Goal: Task Accomplishment & Management: Manage account settings

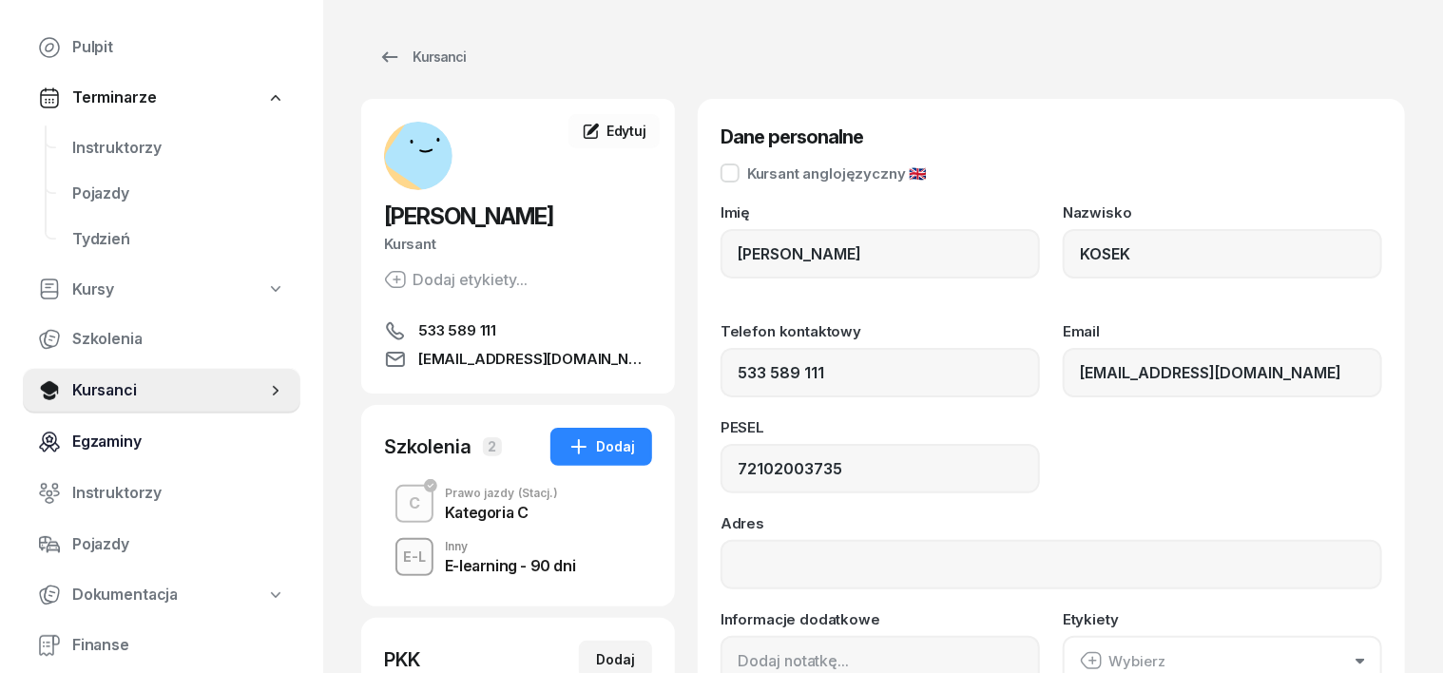
scroll to position [118, 0]
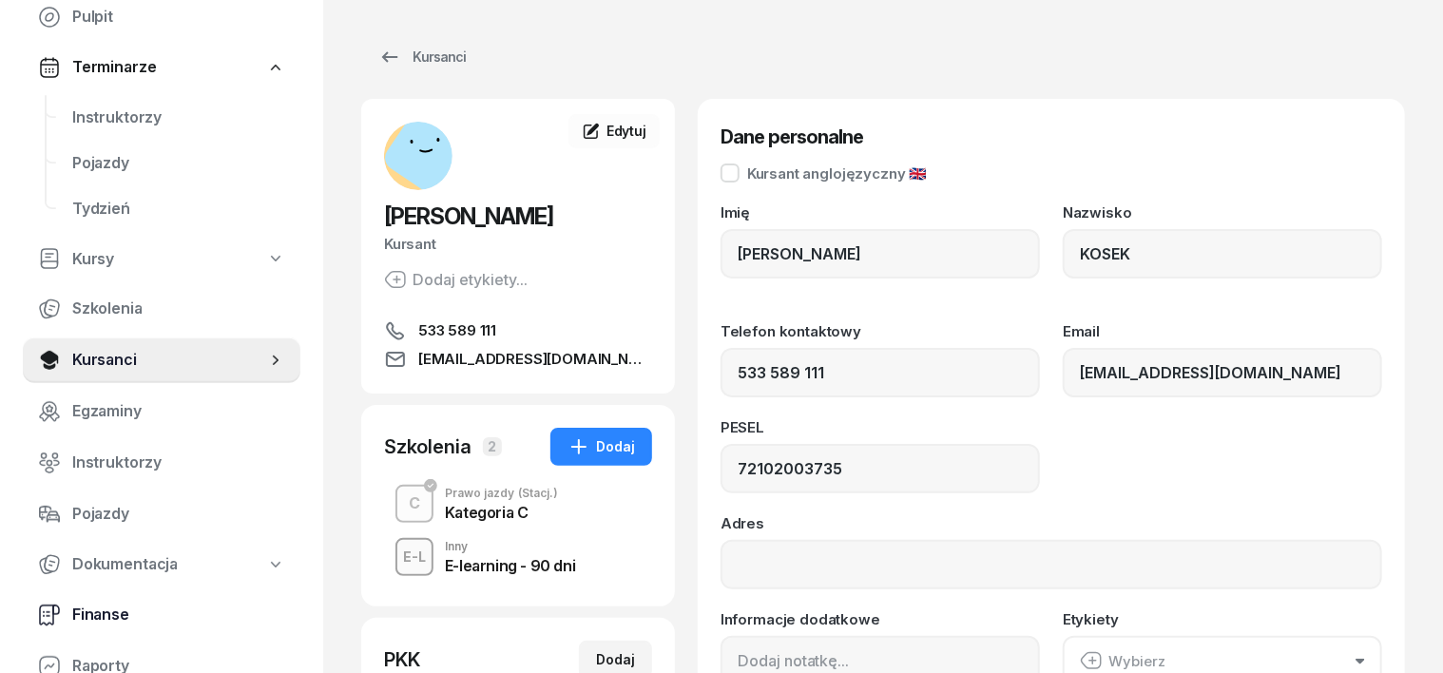
click at [107, 615] on span "Finanse" at bounding box center [178, 615] width 213 height 25
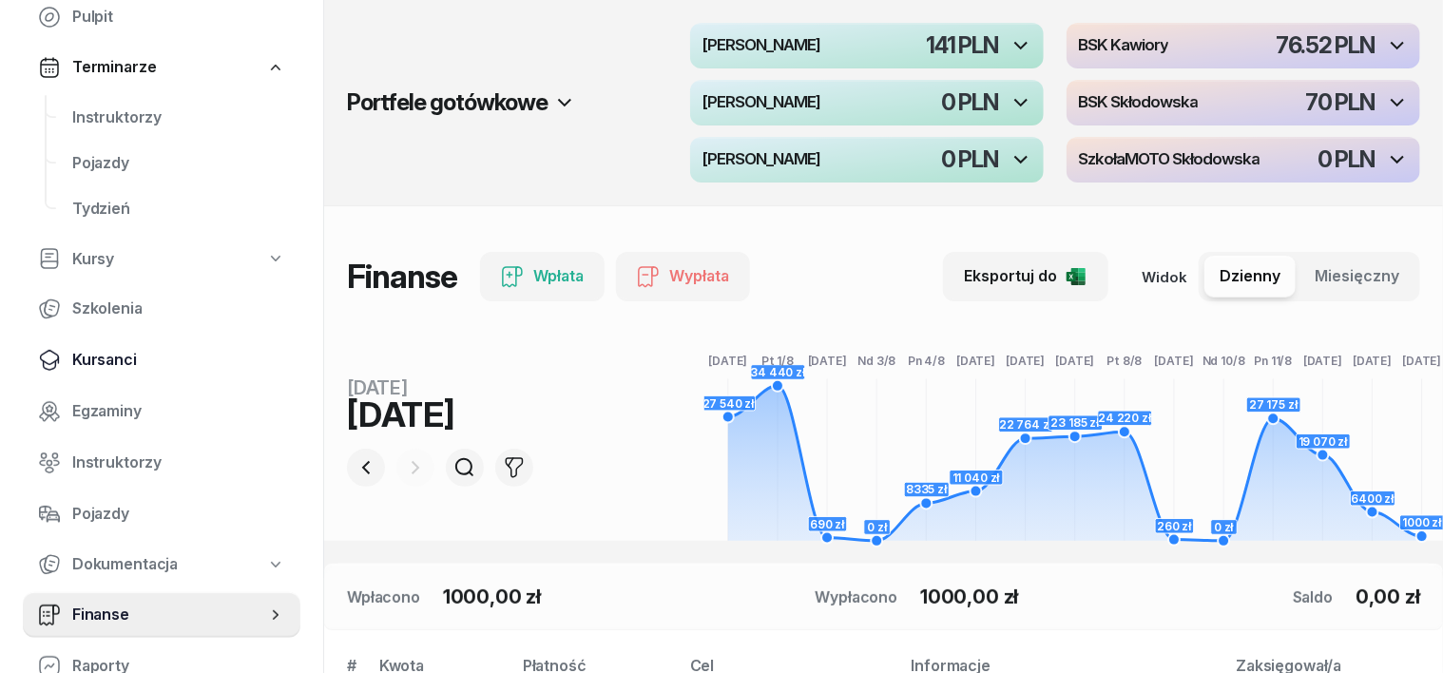
click at [111, 354] on span "Kursanci" at bounding box center [178, 360] width 213 height 25
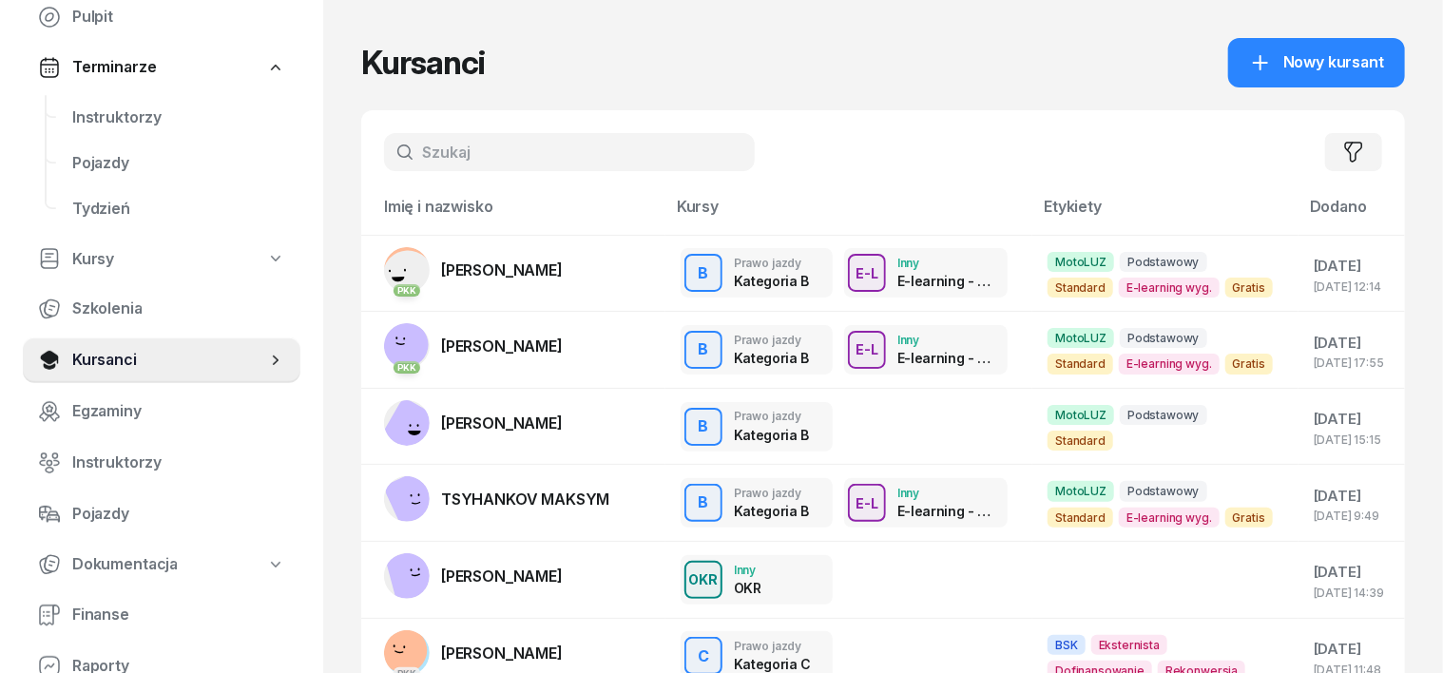
click at [389, 143] on input "text" at bounding box center [569, 152] width 371 height 38
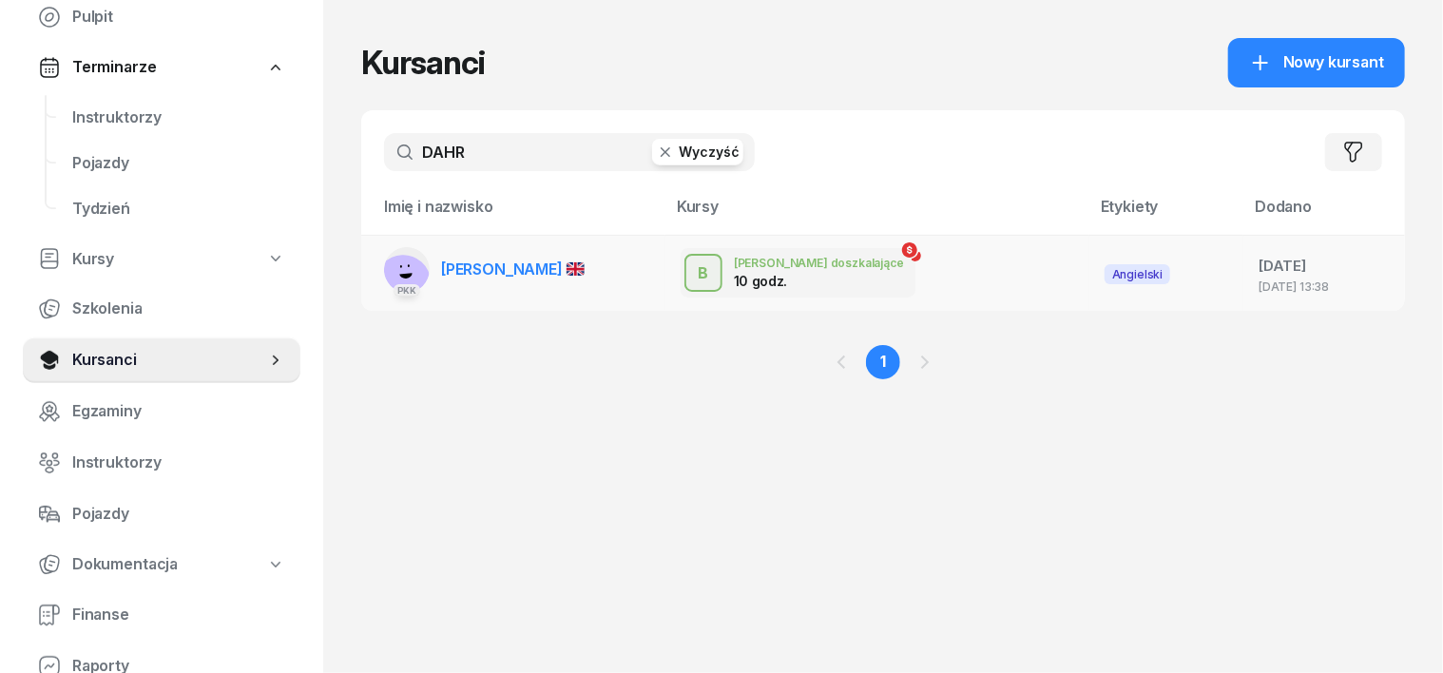
type input "DAHR"
click at [367, 263] on rect at bounding box center [403, 281] width 73 height 73
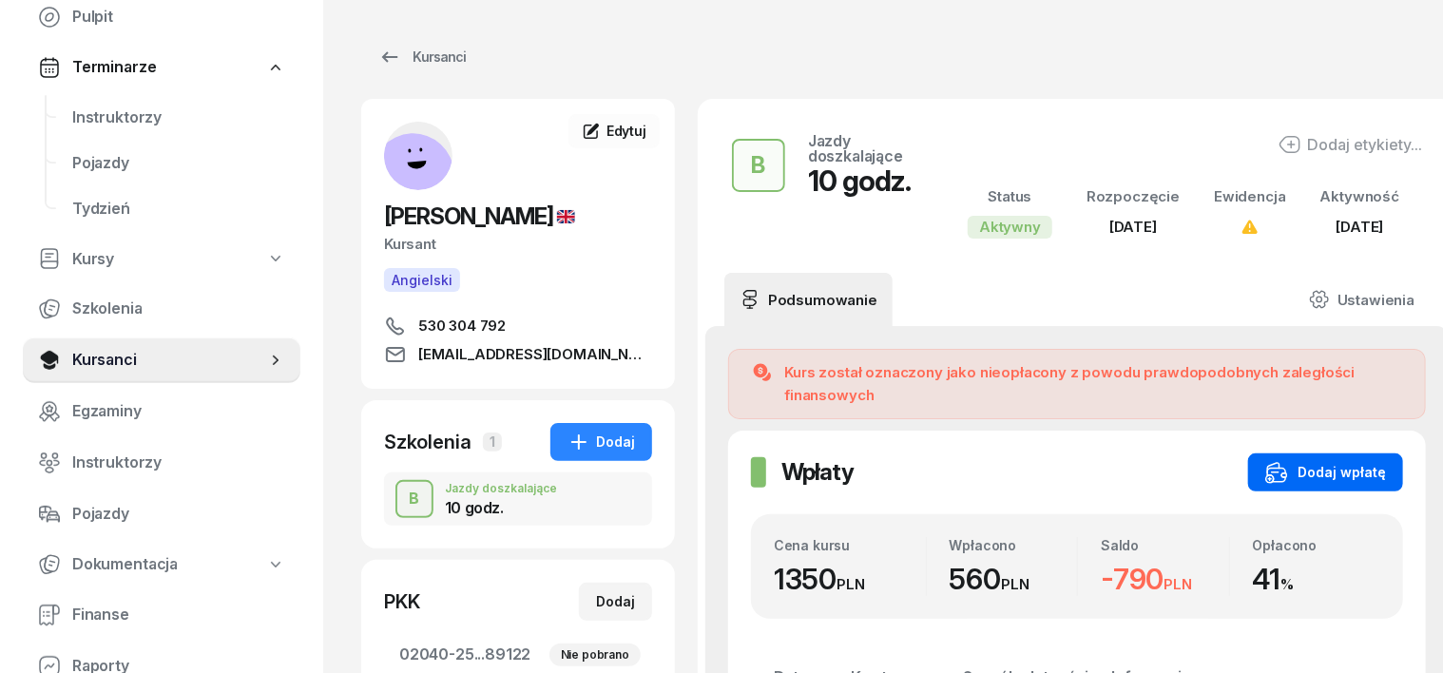
click at [1353, 461] on div "Dodaj wpłatę" at bounding box center [1325, 472] width 121 height 23
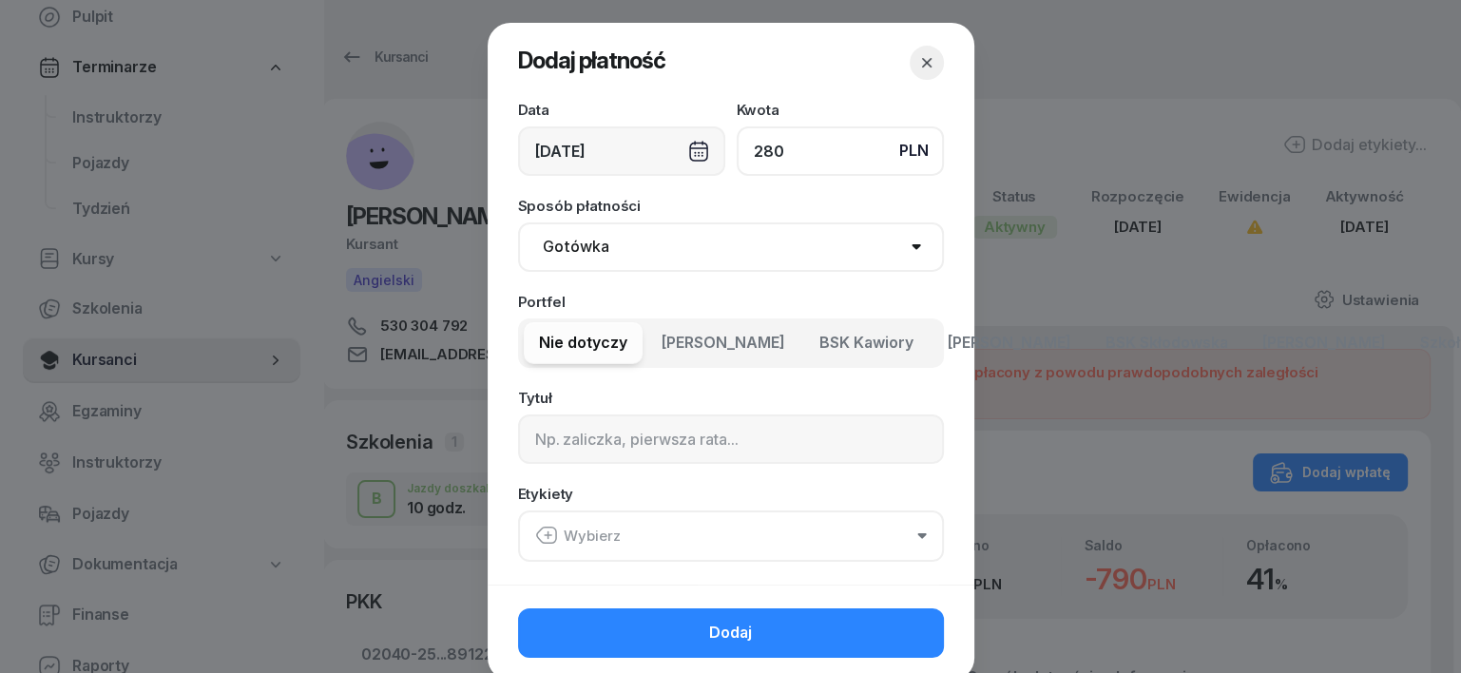
type input "280"
click at [573, 240] on select "Gotówka Karta Przelew Płatności online BLIK" at bounding box center [731, 246] width 426 height 49
select select "transfer"
click at [518, 222] on select "Gotówka Karta Przelew Płatności online BLIK" at bounding box center [731, 246] width 426 height 49
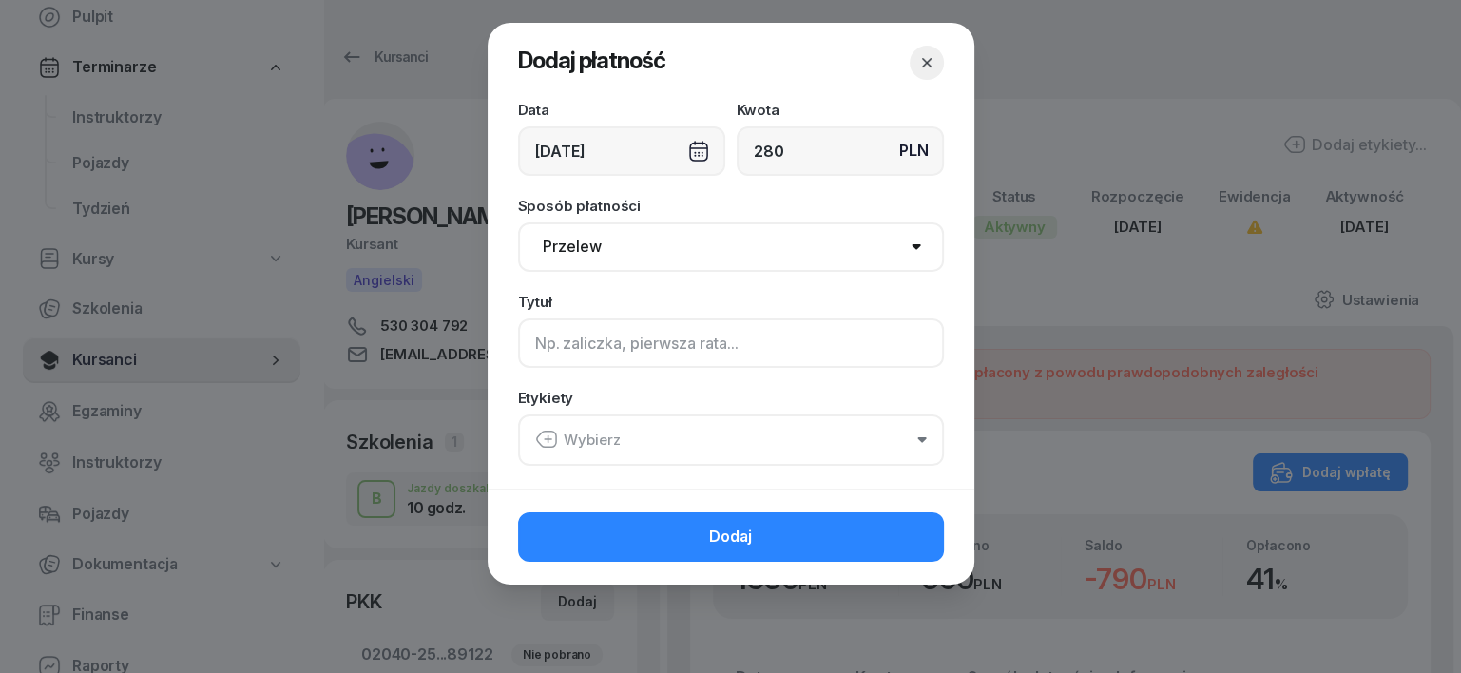
click at [548, 358] on input at bounding box center [731, 342] width 426 height 49
type input "B"
click at [539, 434] on icon "button" at bounding box center [546, 439] width 23 height 23
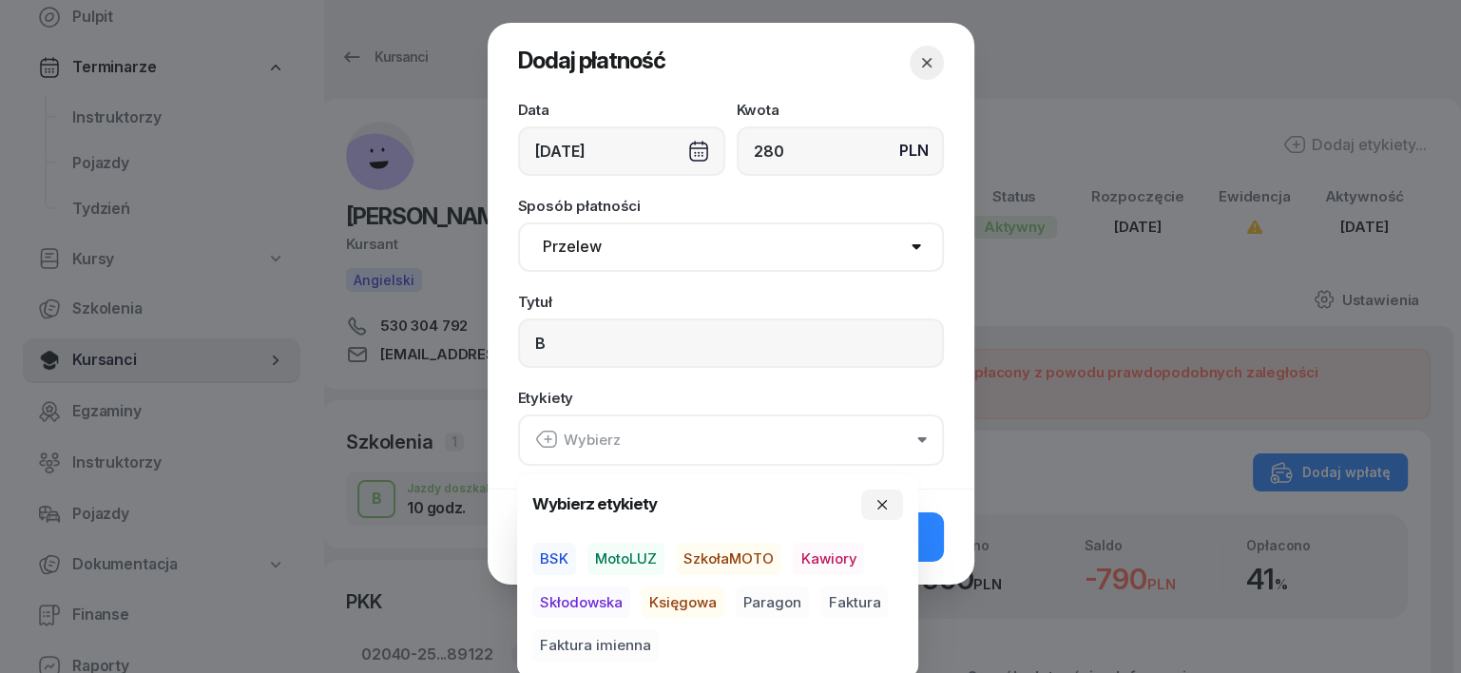
click at [635, 559] on span "MotoLUZ" at bounding box center [625, 559] width 77 height 32
drag, startPoint x: 670, startPoint y: 595, endPoint x: 745, endPoint y: 604, distance: 75.7
click at [676, 599] on span "Księgowa" at bounding box center [683, 601] width 83 height 32
click at [776, 611] on span "Paragon" at bounding box center [772, 601] width 73 height 32
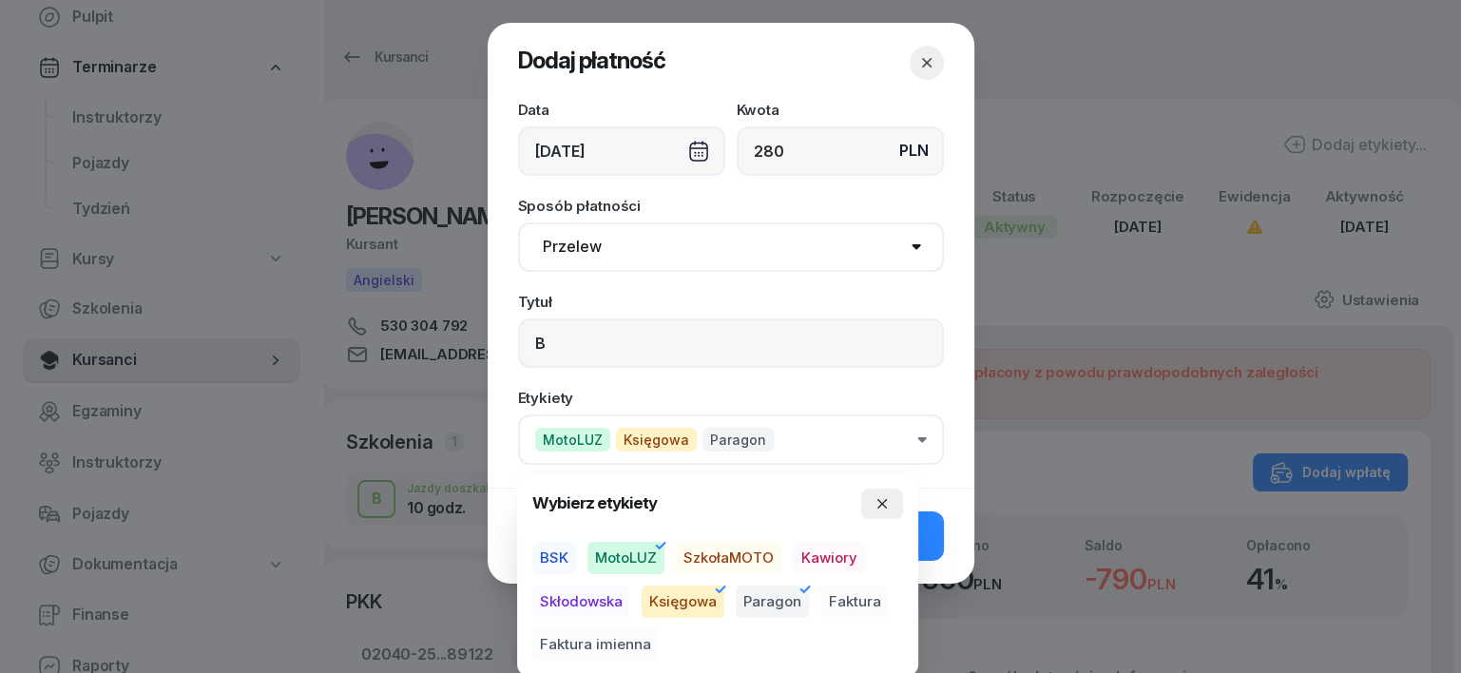
click at [884, 498] on icon "button" at bounding box center [881, 503] width 15 height 15
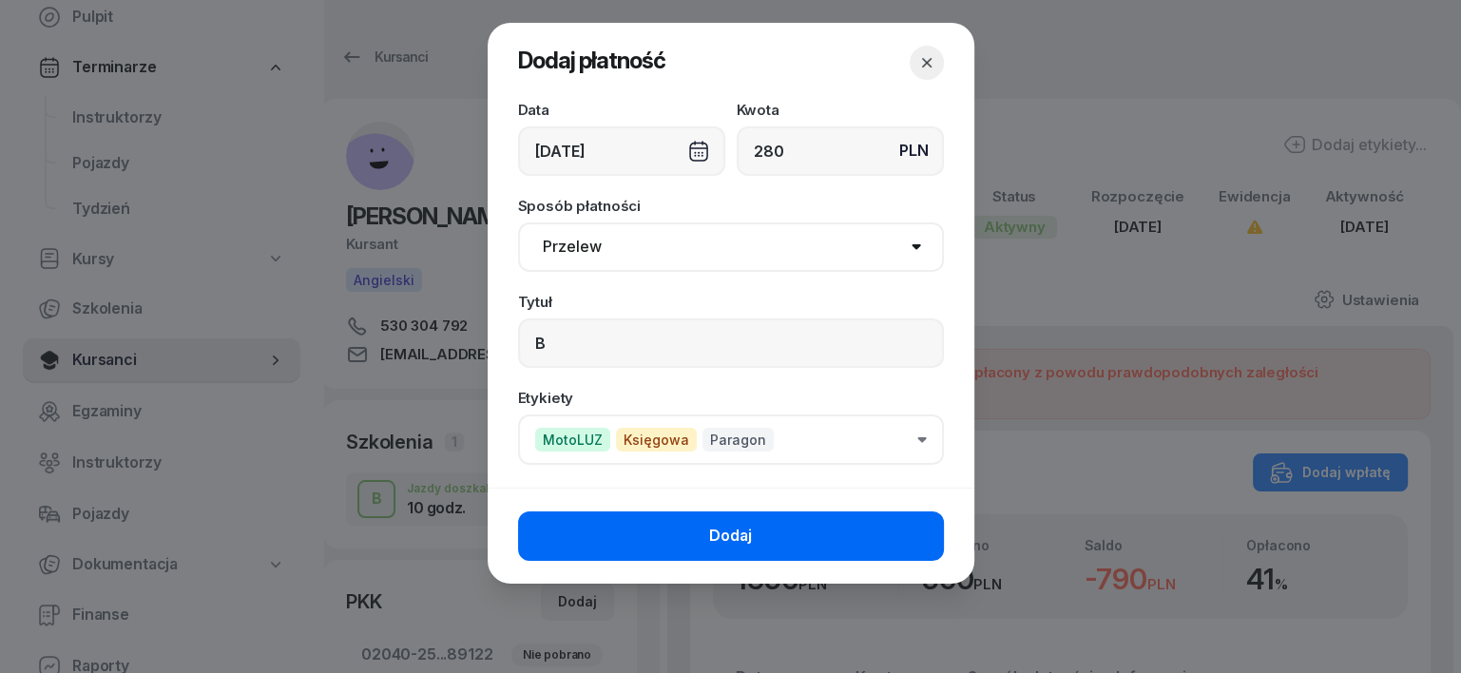
click at [922, 528] on button "Dodaj" at bounding box center [731, 535] width 426 height 49
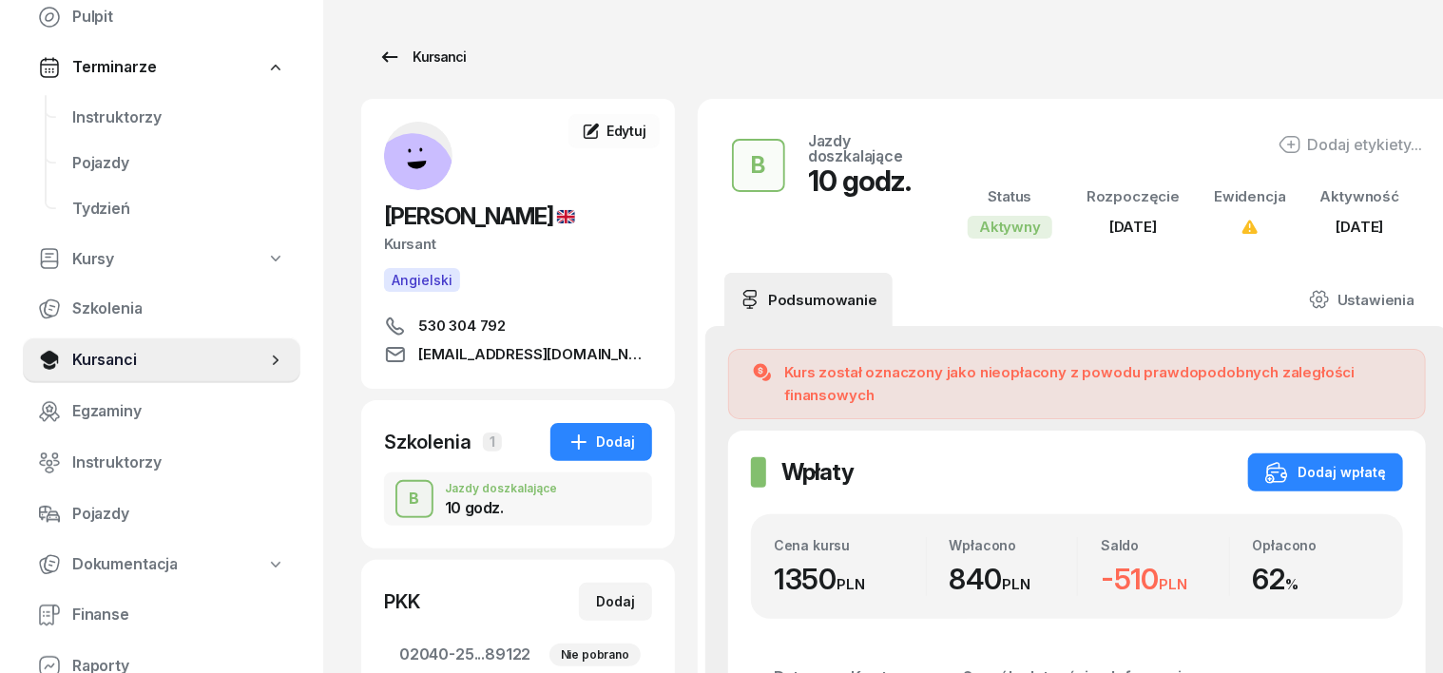
click at [392, 61] on div "Kursanci" at bounding box center [421, 57] width 87 height 23
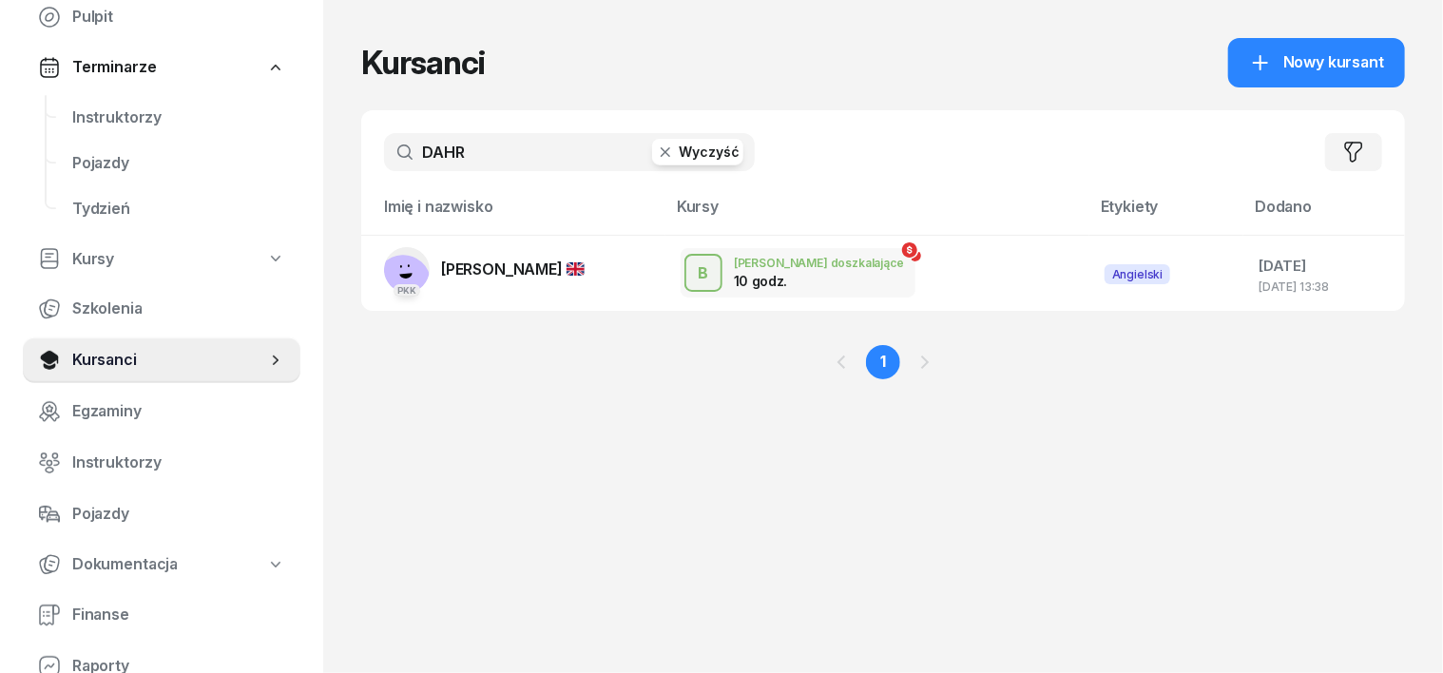
click at [656, 154] on icon "button" at bounding box center [665, 152] width 19 height 19
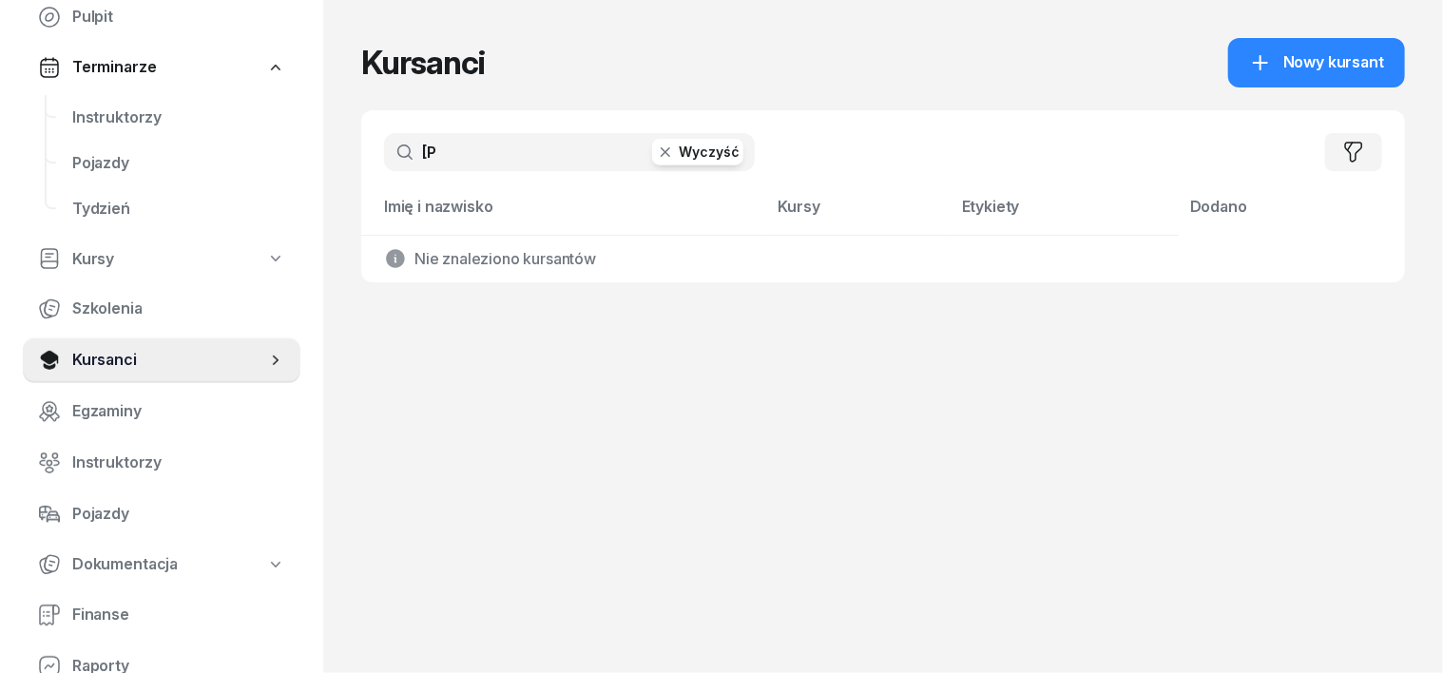
type input "["
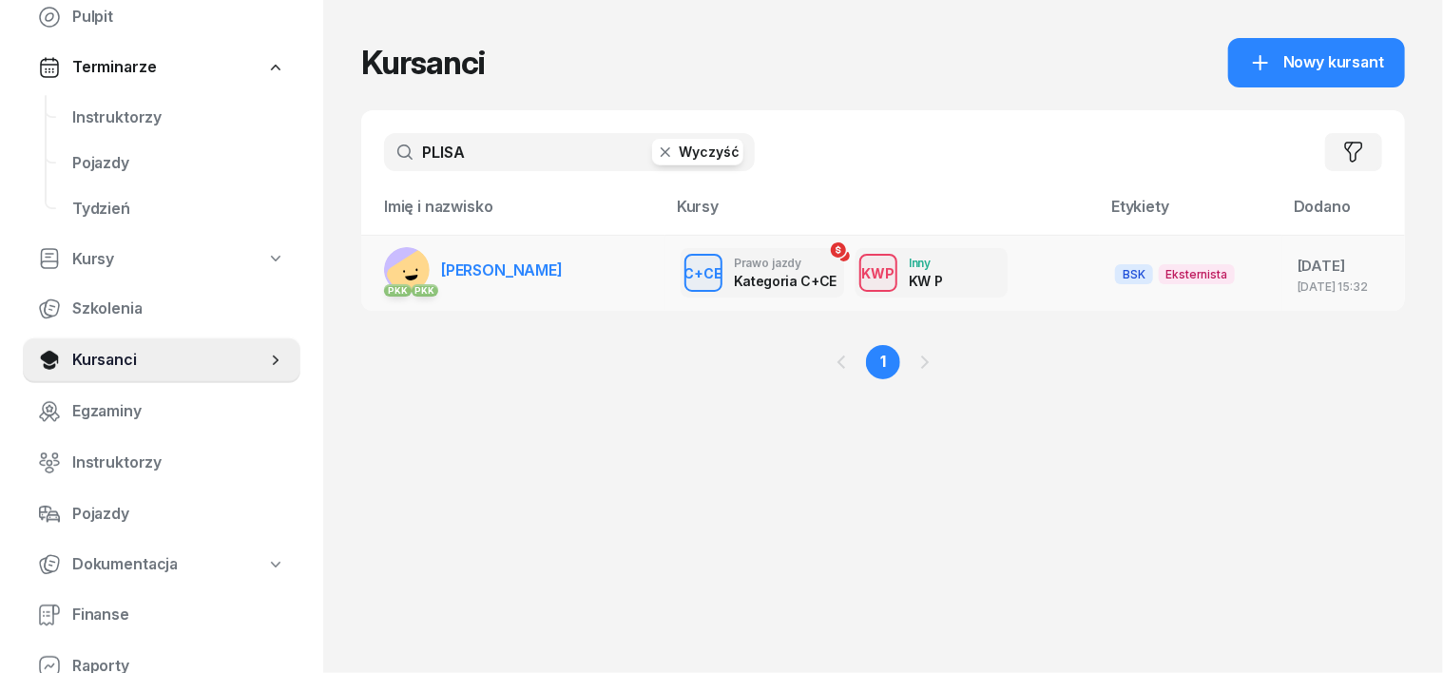
type input "PLISA"
click at [384, 266] on rect at bounding box center [415, 278] width 63 height 63
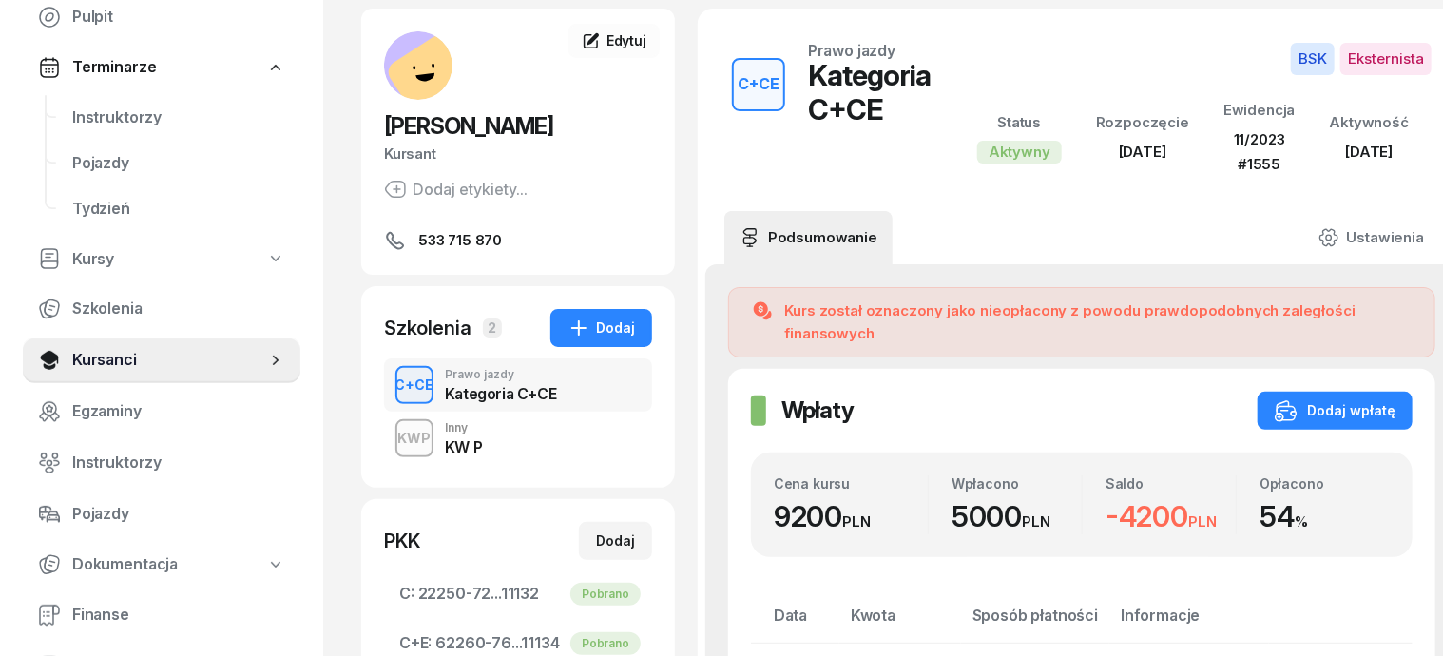
scroll to position [118, 0]
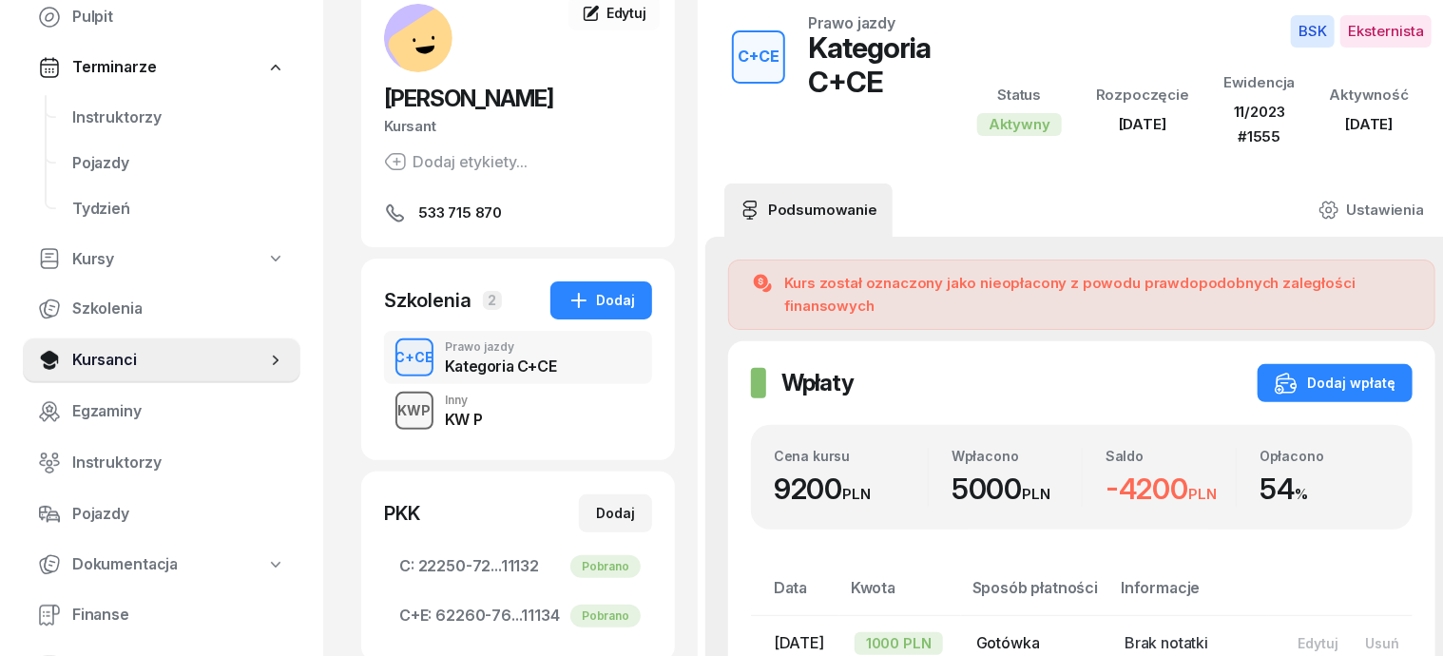
click at [391, 401] on div "KWP" at bounding box center [415, 410] width 48 height 24
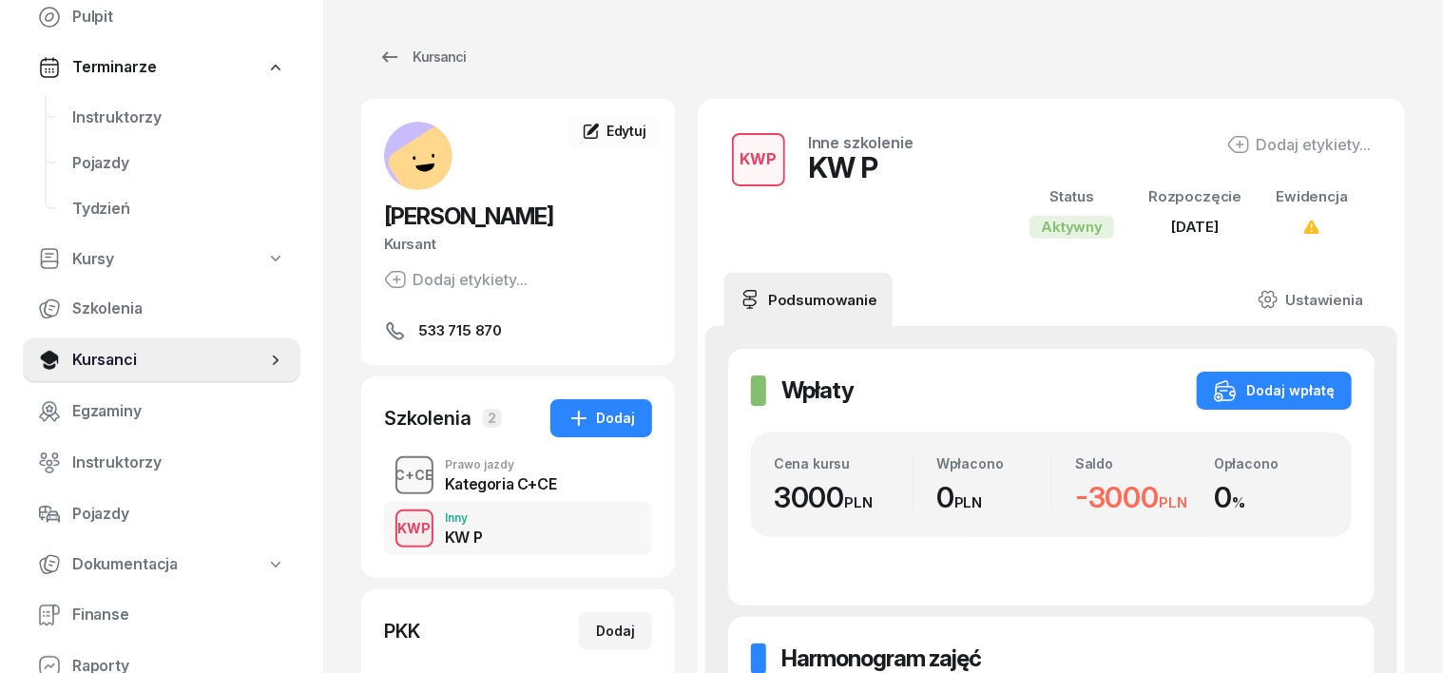
click at [388, 482] on div "C+CE" at bounding box center [415, 475] width 54 height 24
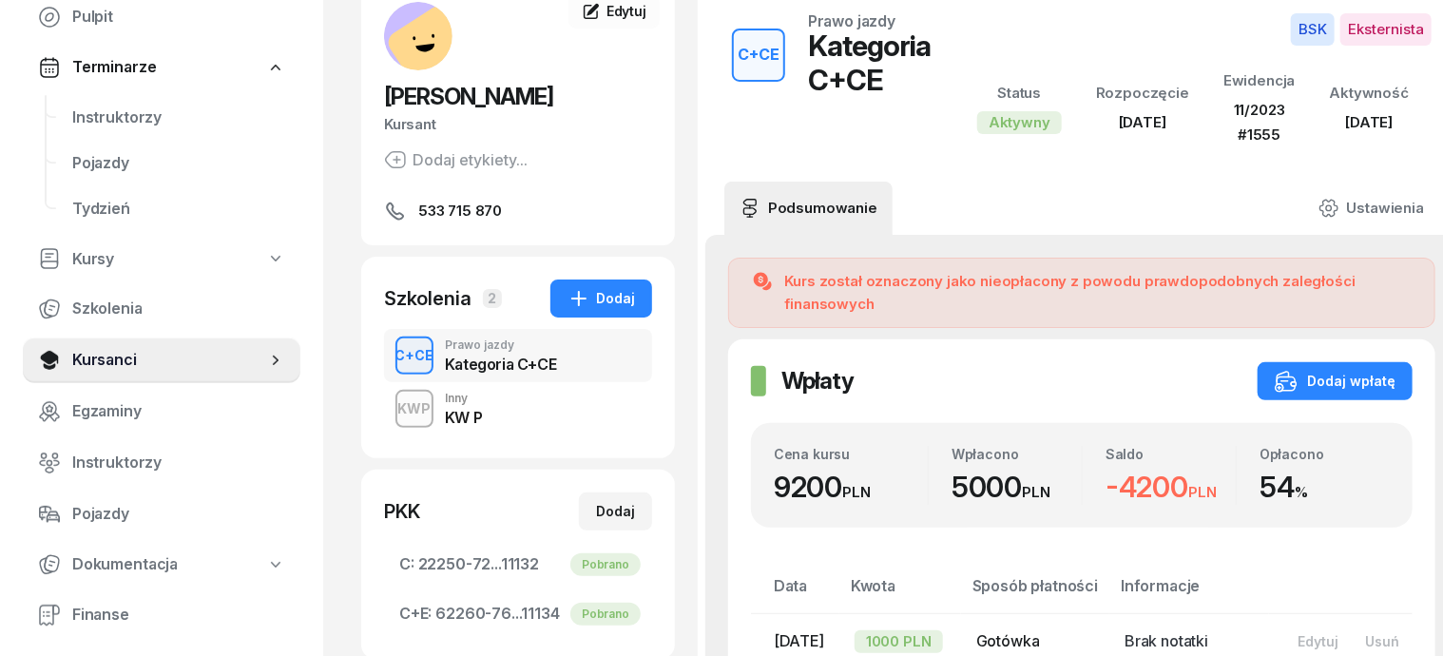
scroll to position [119, 0]
click at [1344, 371] on div "Dodaj wpłatę" at bounding box center [1335, 382] width 121 height 23
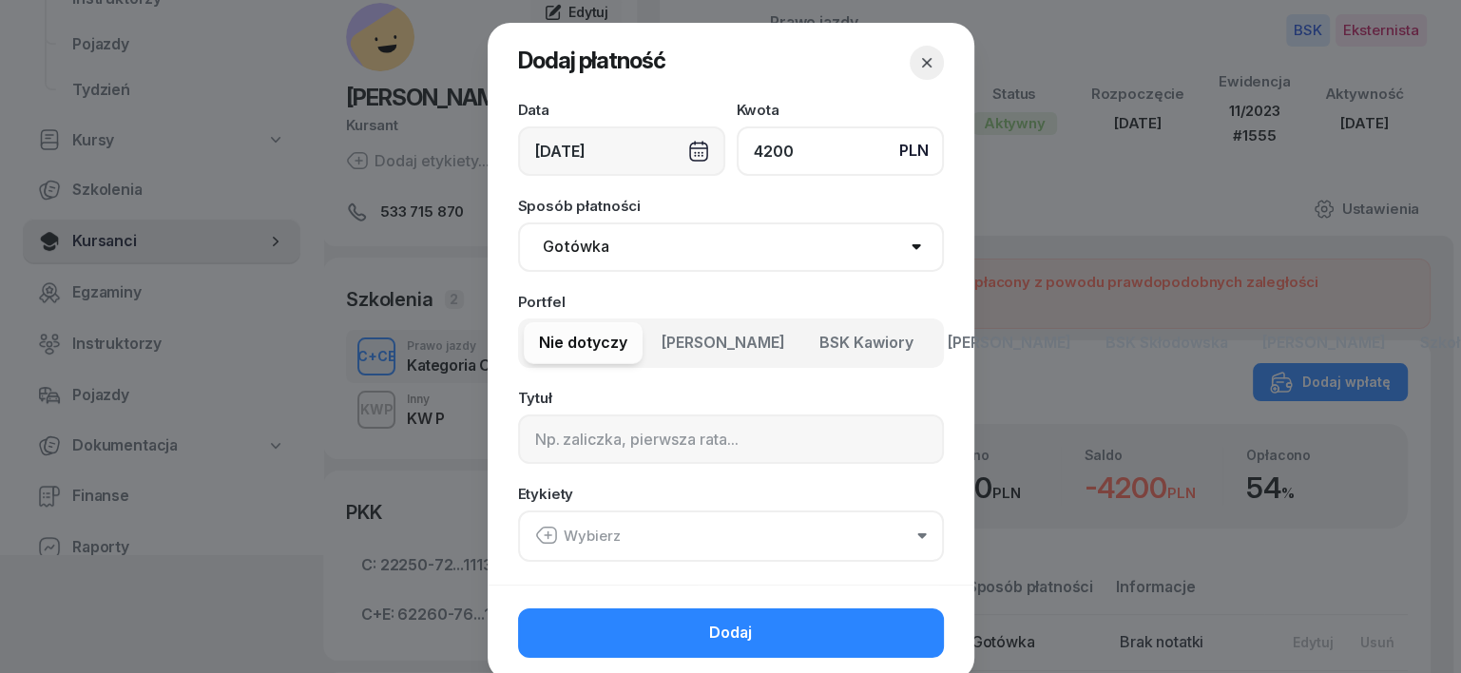
type input "4200"
click at [570, 242] on select "Gotówka Karta Przelew Płatności online BLIK" at bounding box center [731, 246] width 426 height 49
select select "transfer"
click at [518, 222] on select "Gotówka Karta Przelew Płatności online BLIK" at bounding box center [731, 246] width 426 height 49
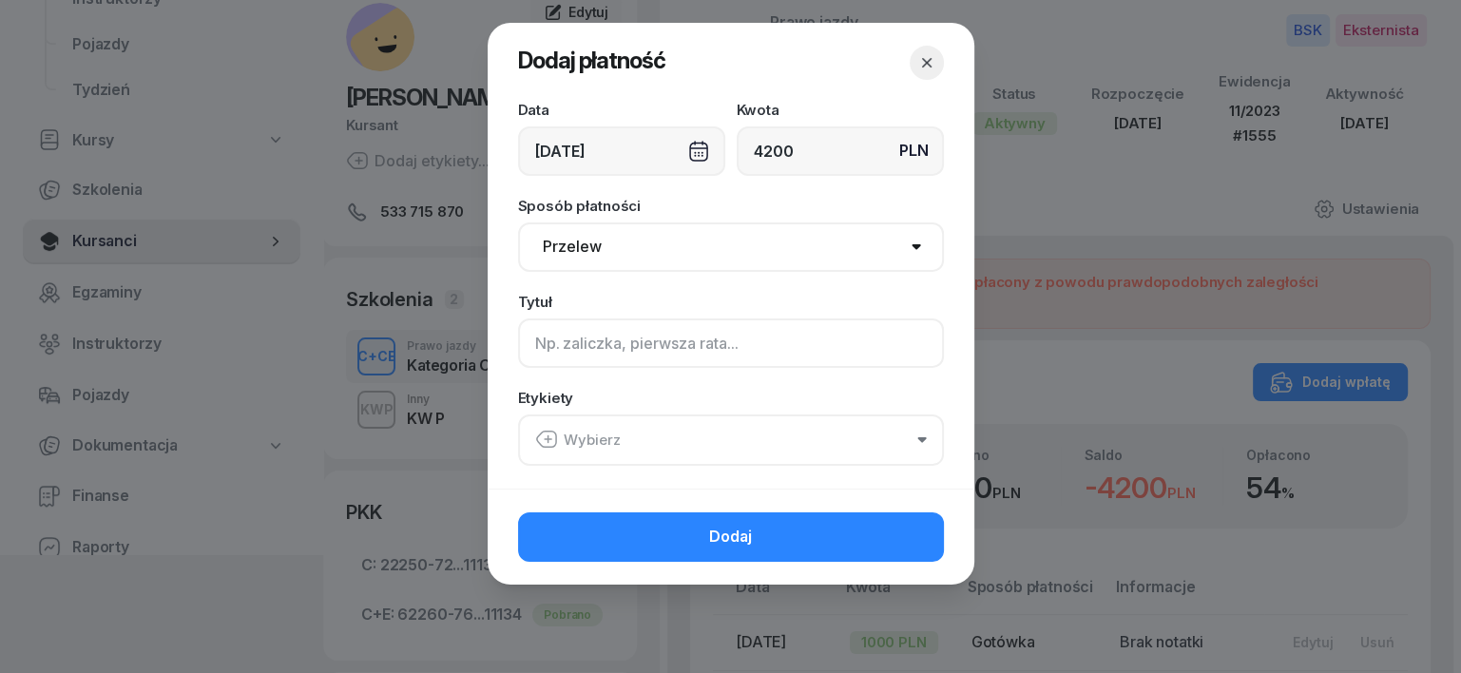
click at [555, 350] on input at bounding box center [731, 342] width 426 height 49
type input "CCE"
click at [546, 432] on icon "button" at bounding box center [546, 439] width 23 height 23
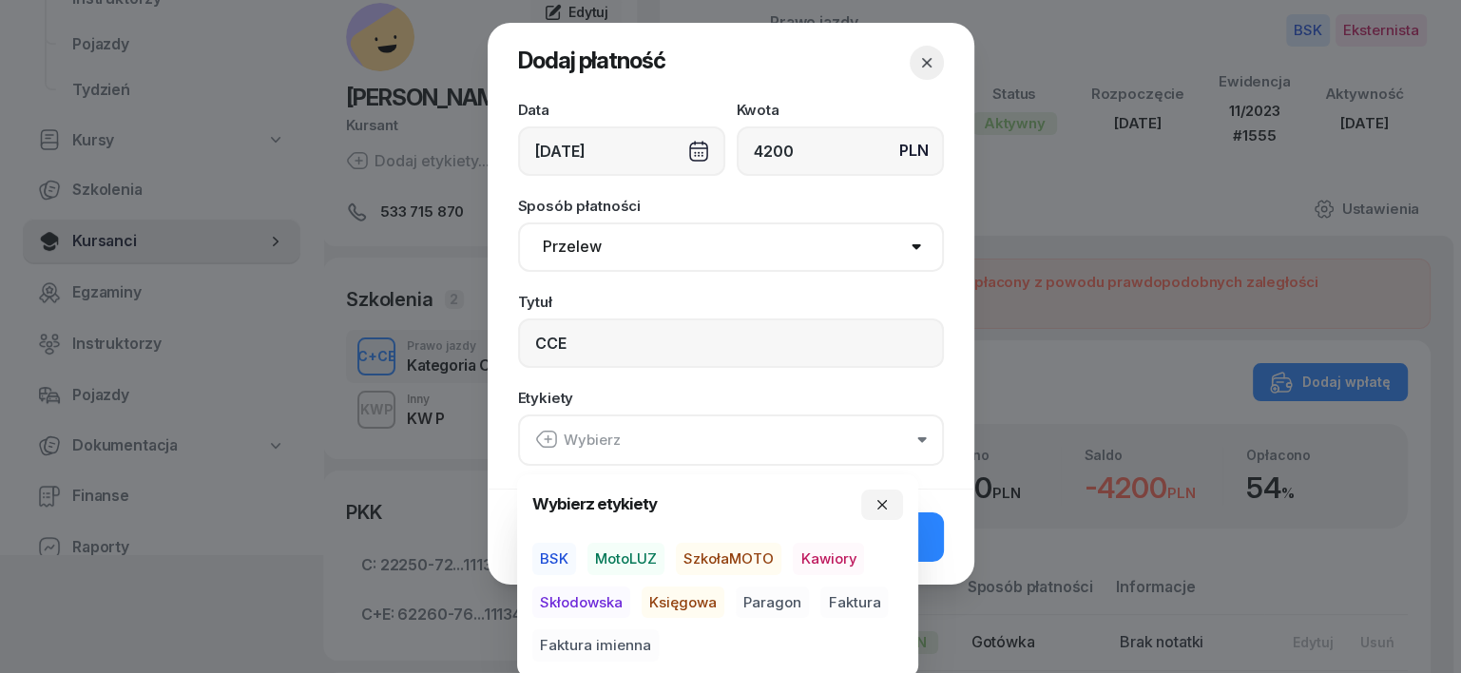
click at [540, 558] on span "BSK" at bounding box center [554, 559] width 44 height 32
click at [671, 598] on span "Księgowa" at bounding box center [683, 601] width 83 height 32
click at [771, 604] on span "Paragon" at bounding box center [772, 601] width 73 height 32
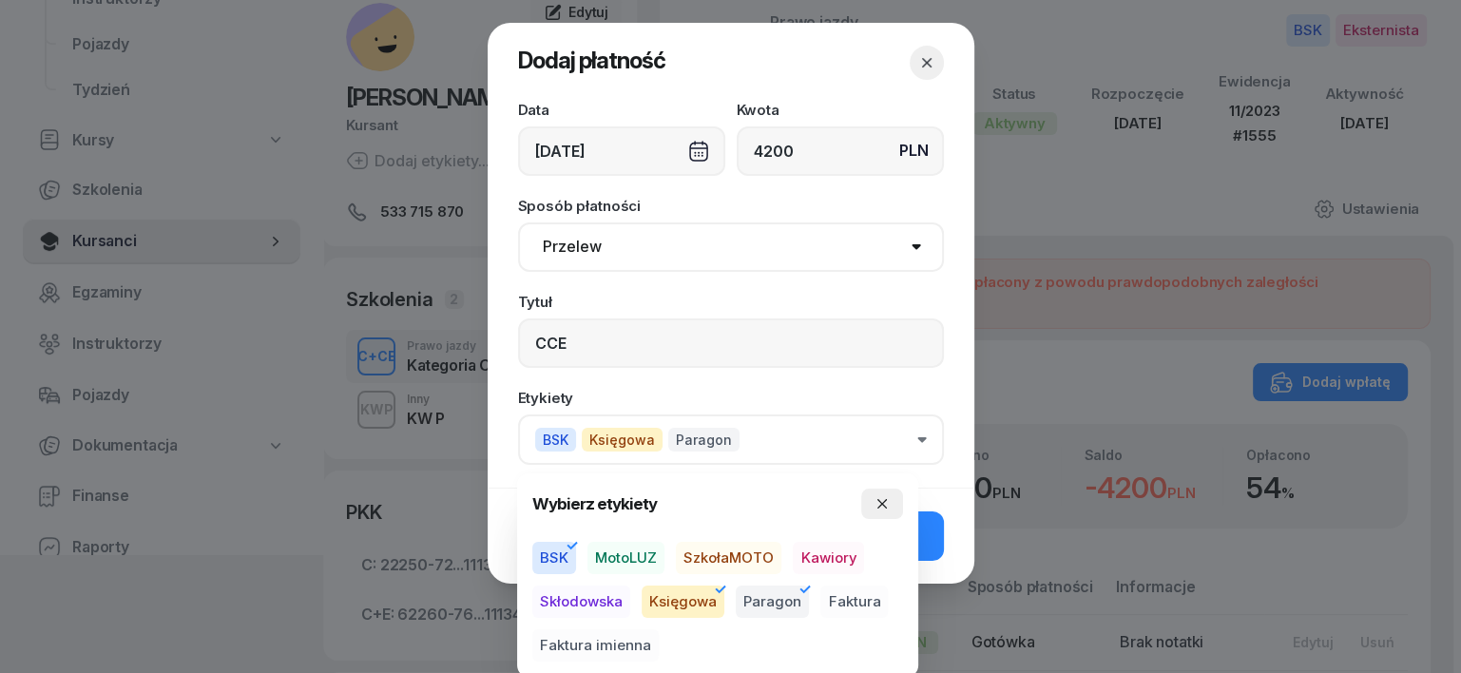
click at [882, 502] on icon "button" at bounding box center [881, 503] width 15 height 15
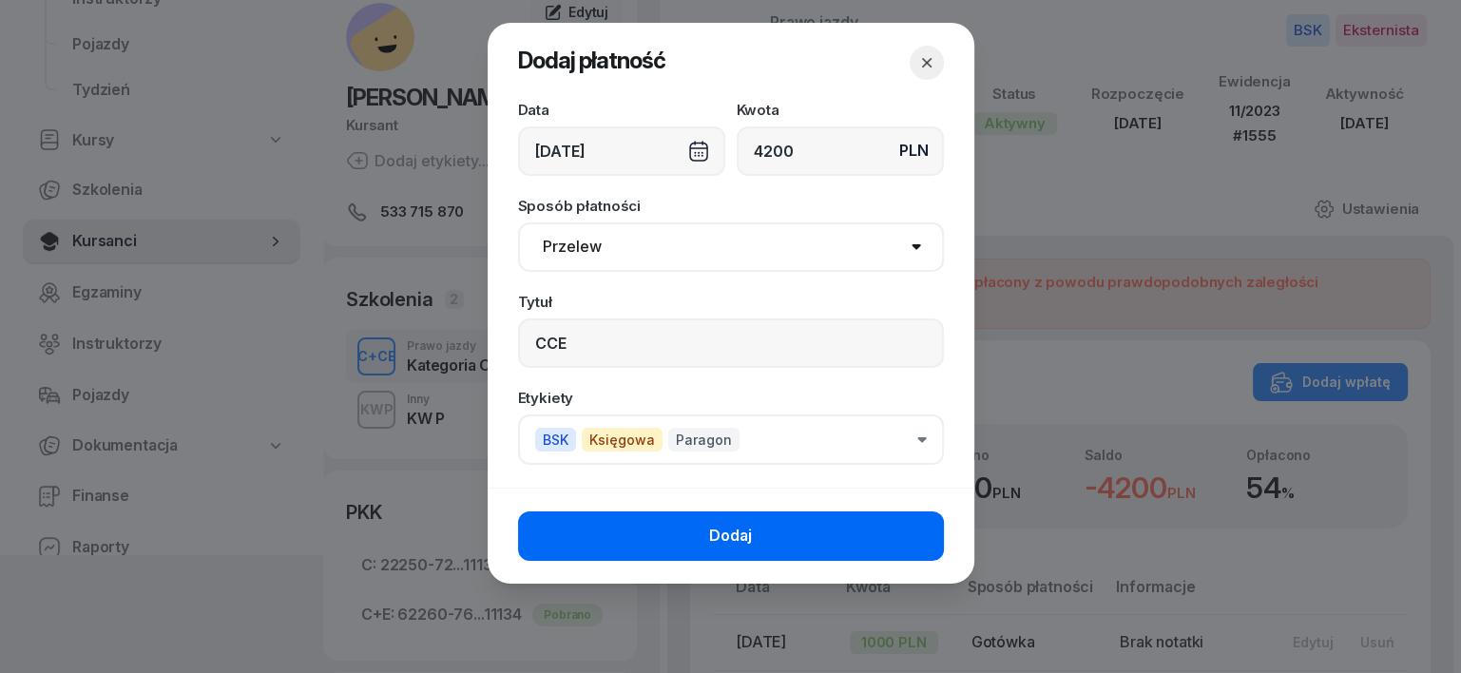
click at [867, 551] on button "Dodaj" at bounding box center [731, 535] width 426 height 49
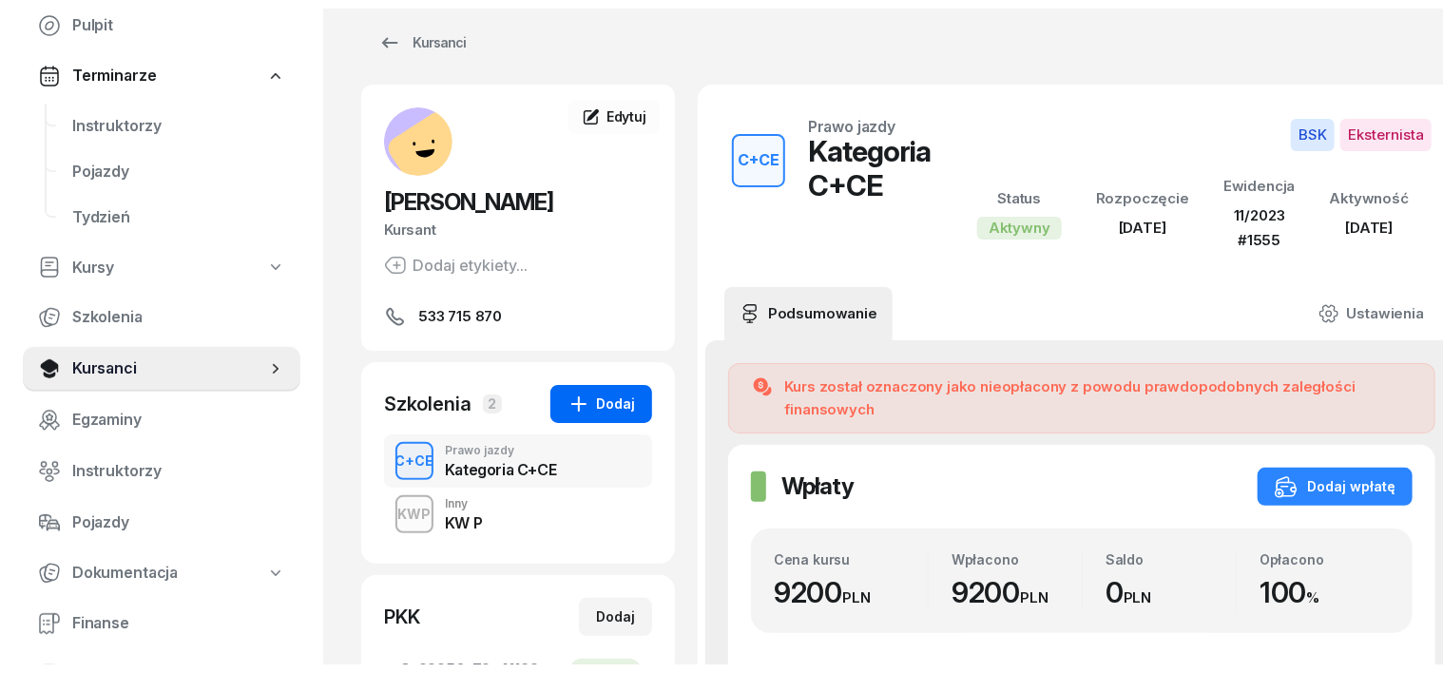
scroll to position [0, 0]
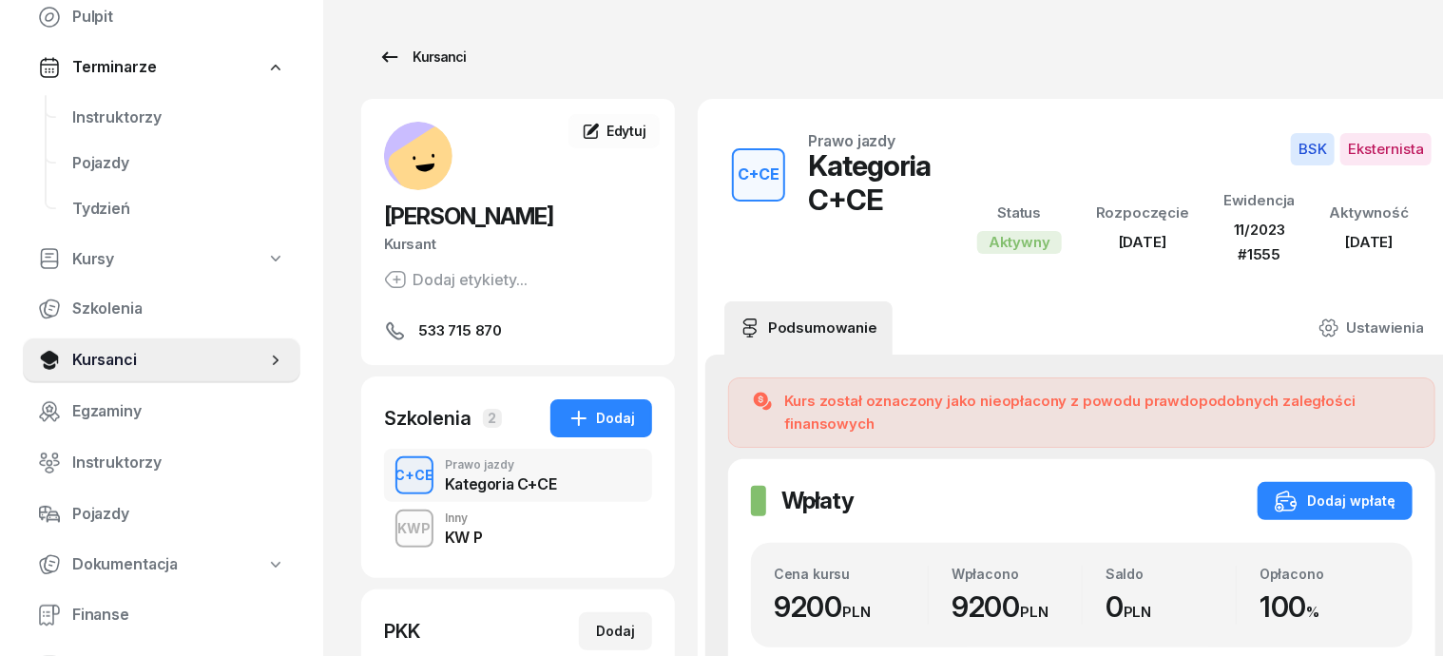
click at [398, 57] on div "Kursanci" at bounding box center [421, 57] width 87 height 23
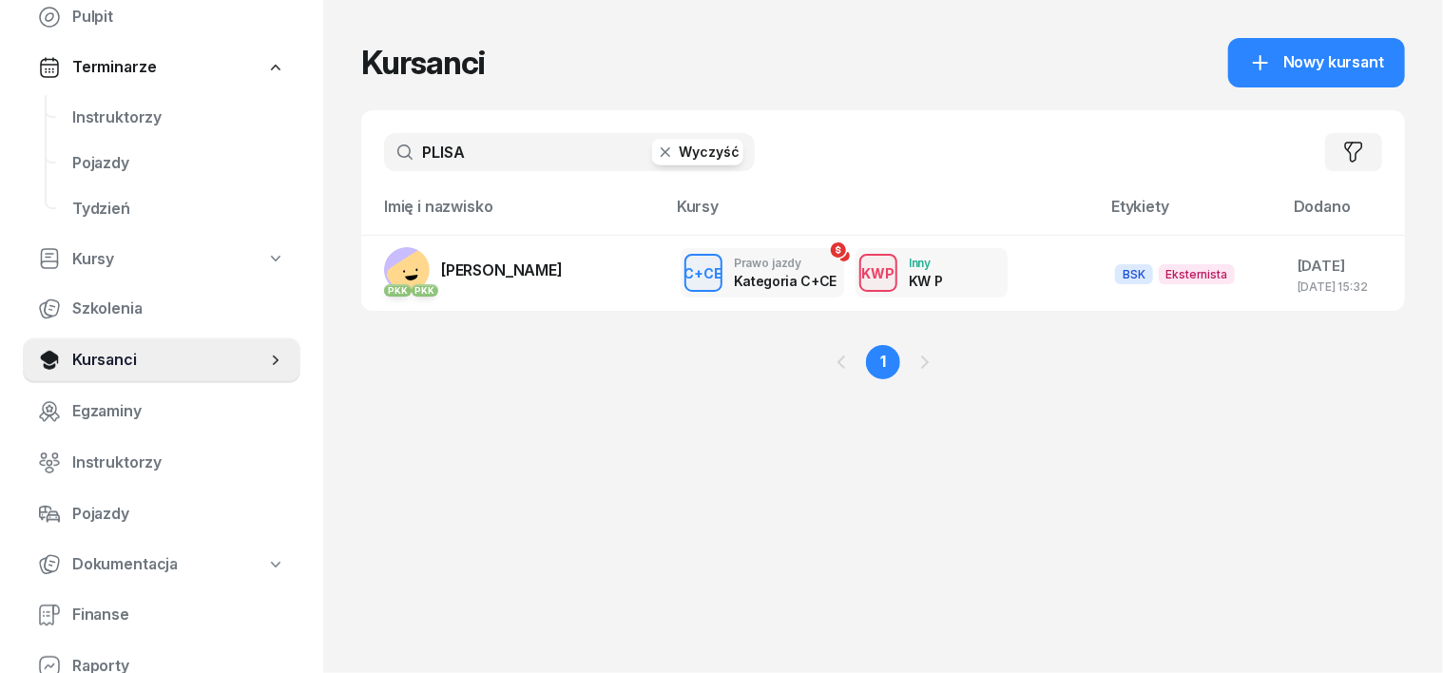
click at [661, 148] on icon "button" at bounding box center [666, 152] width 10 height 10
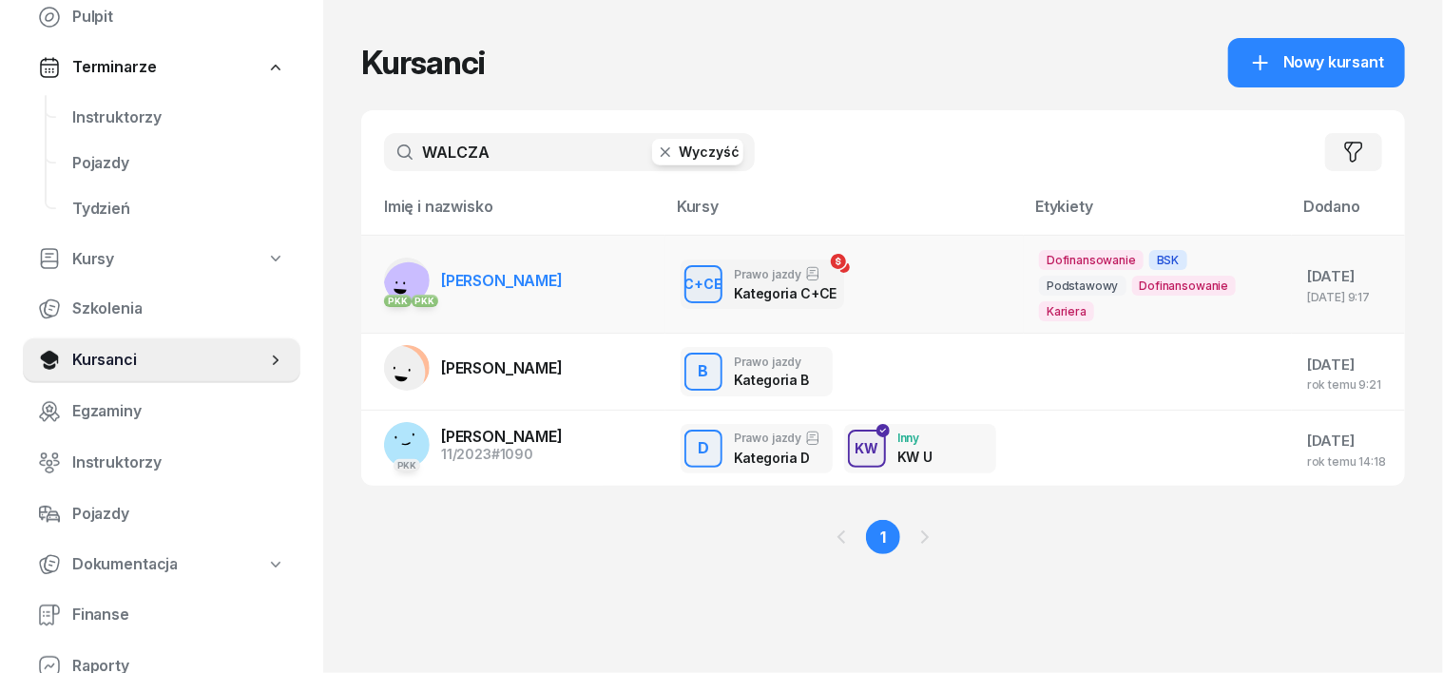
type input "WALCZA"
click at [374, 281] on rect at bounding box center [409, 288] width 70 height 70
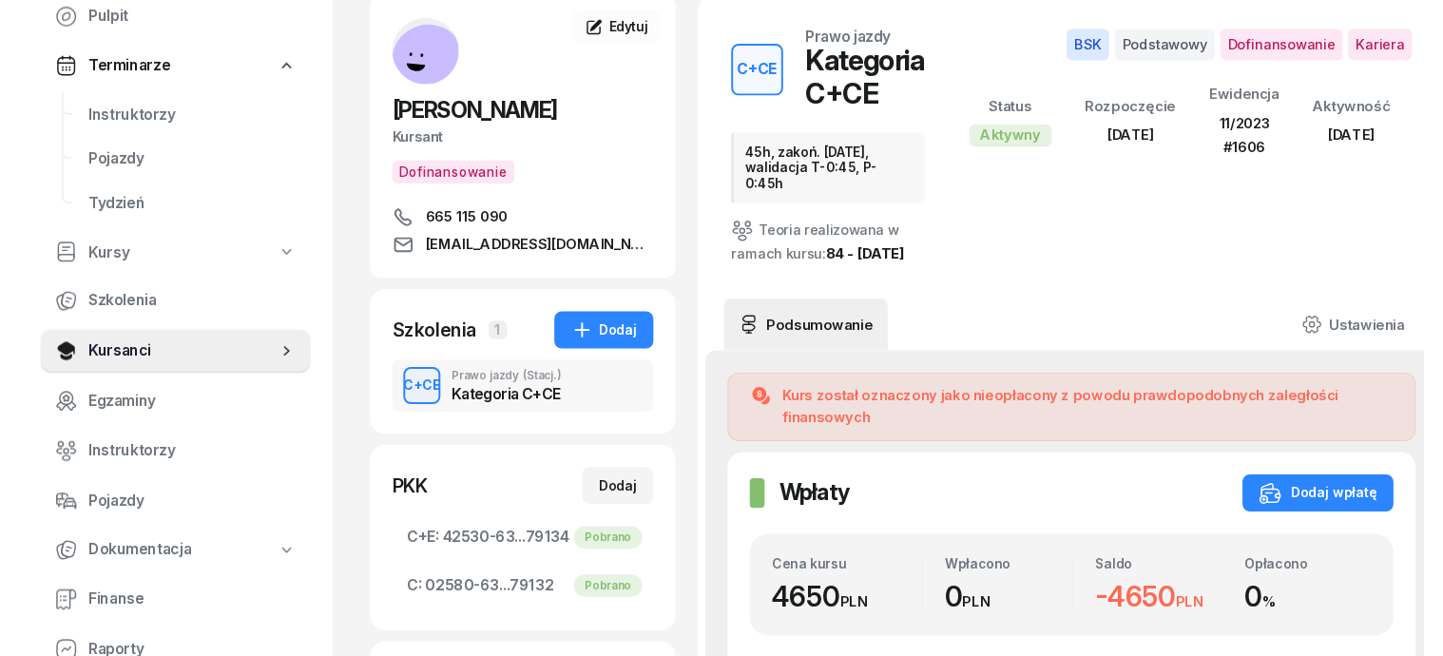
scroll to position [238, 0]
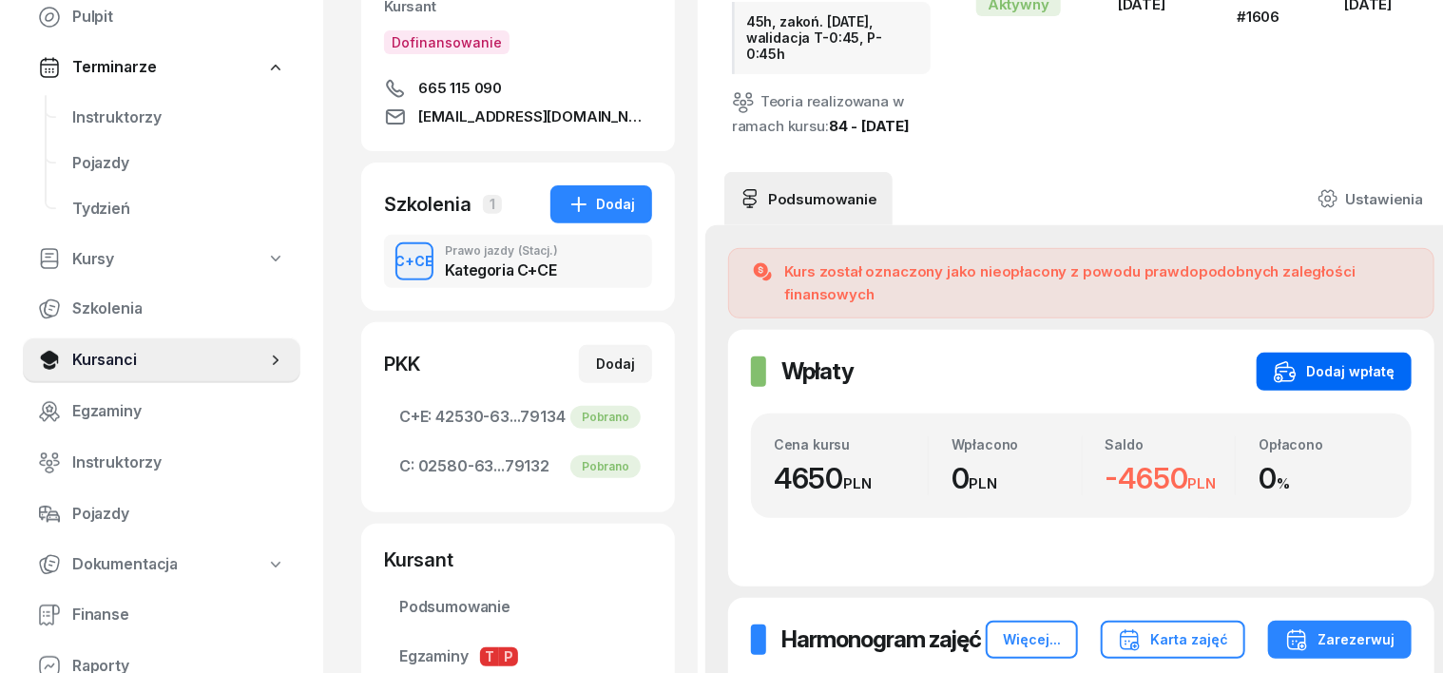
click at [1350, 360] on div "Dodaj wpłatę" at bounding box center [1334, 371] width 121 height 23
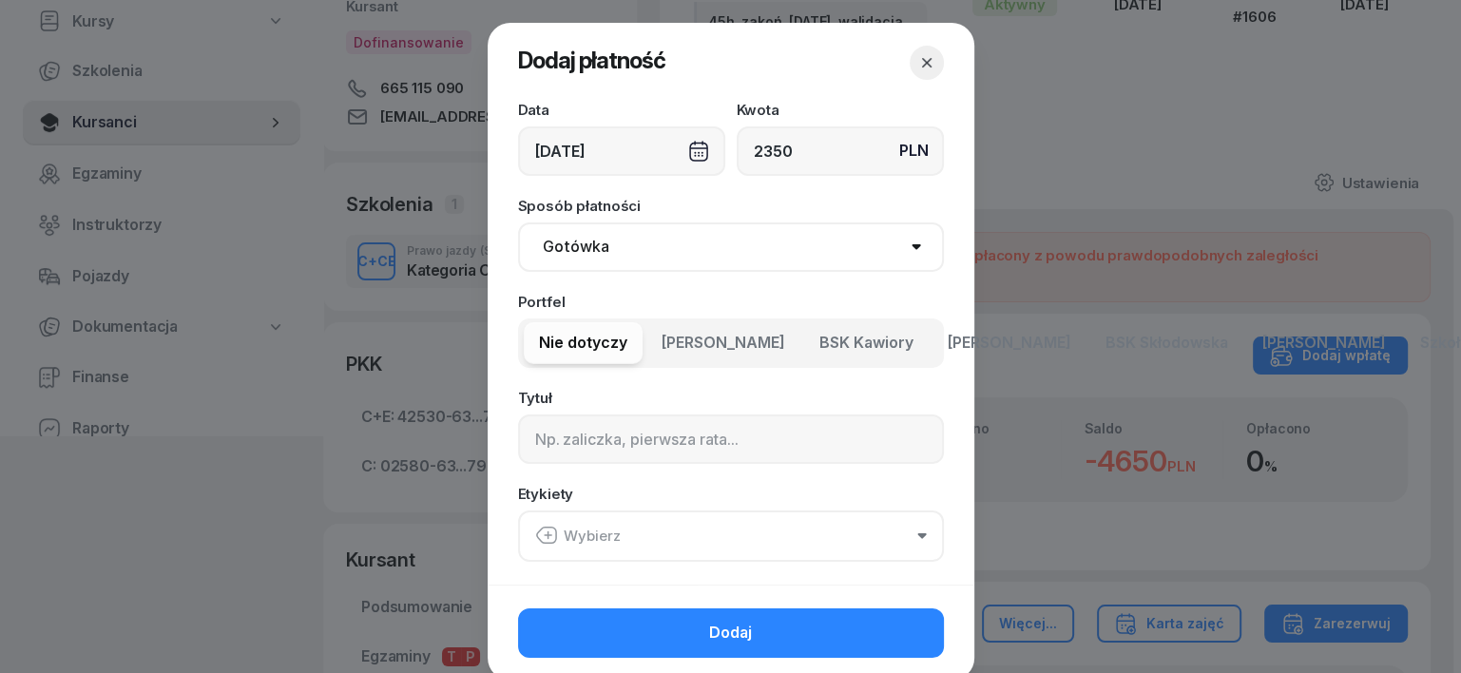
type input "2350"
click at [566, 238] on select "Gotówka Karta Przelew Płatności online BLIK" at bounding box center [731, 246] width 426 height 49
select select "transfer"
click at [518, 222] on select "Gotówka Karta Przelew Płatności online BLIK" at bounding box center [731, 246] width 426 height 49
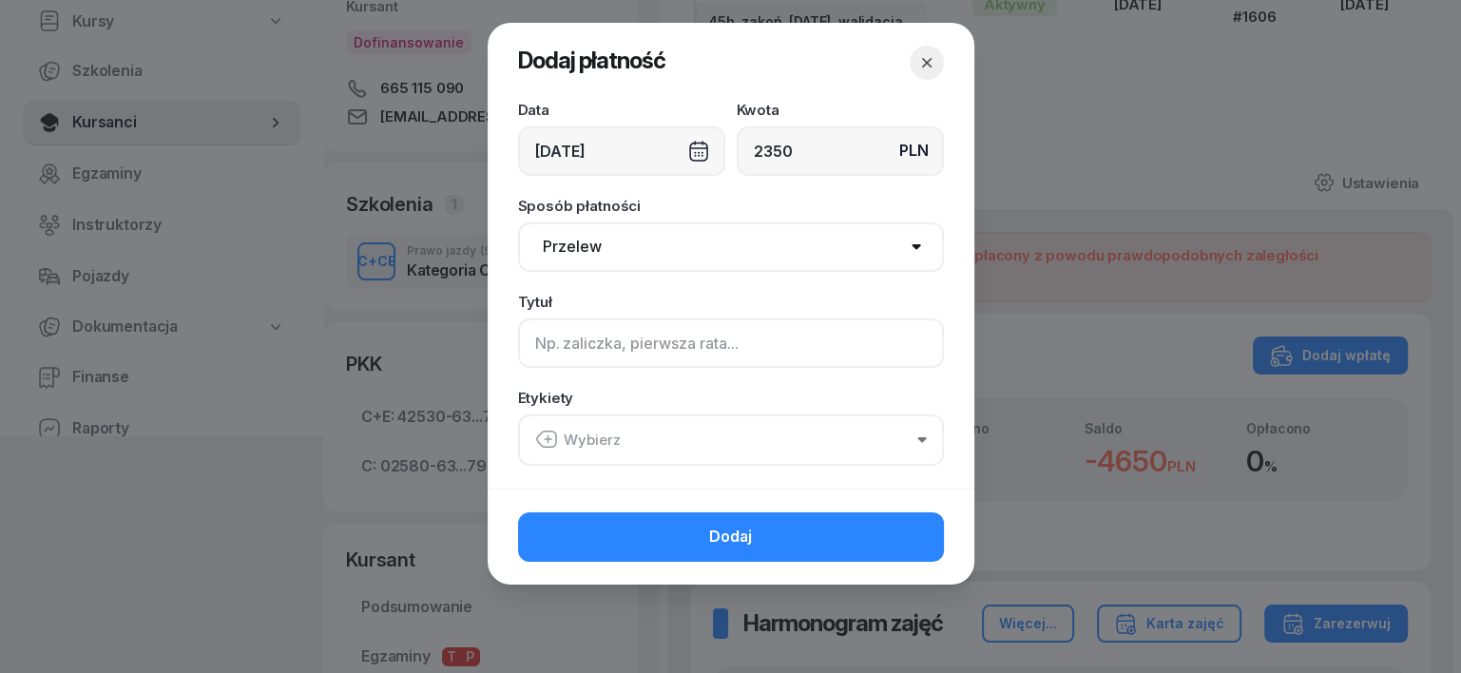
click at [554, 341] on input at bounding box center [731, 342] width 426 height 49
type input "CCE - dopłata Z/10/08/025"
click at [546, 437] on icon "button" at bounding box center [546, 439] width 23 height 23
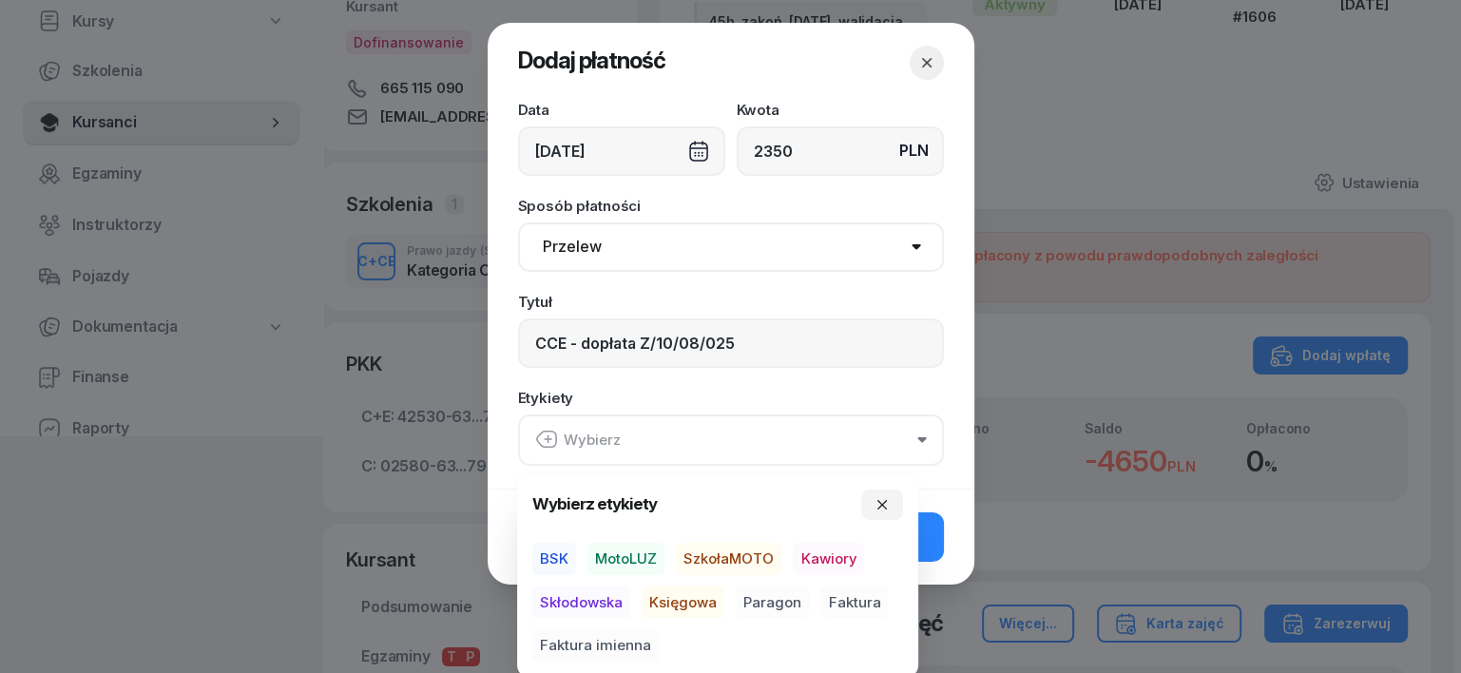
drag, startPoint x: 551, startPoint y: 551, endPoint x: 558, endPoint y: 559, distance: 10.1
click at [551, 552] on span "BSK" at bounding box center [554, 559] width 44 height 32
drag, startPoint x: 692, startPoint y: 597, endPoint x: 739, endPoint y: 600, distance: 47.6
click at [701, 599] on span "Księgowa" at bounding box center [683, 601] width 83 height 32
click at [581, 647] on span "Faktura imienna" at bounding box center [595, 645] width 126 height 32
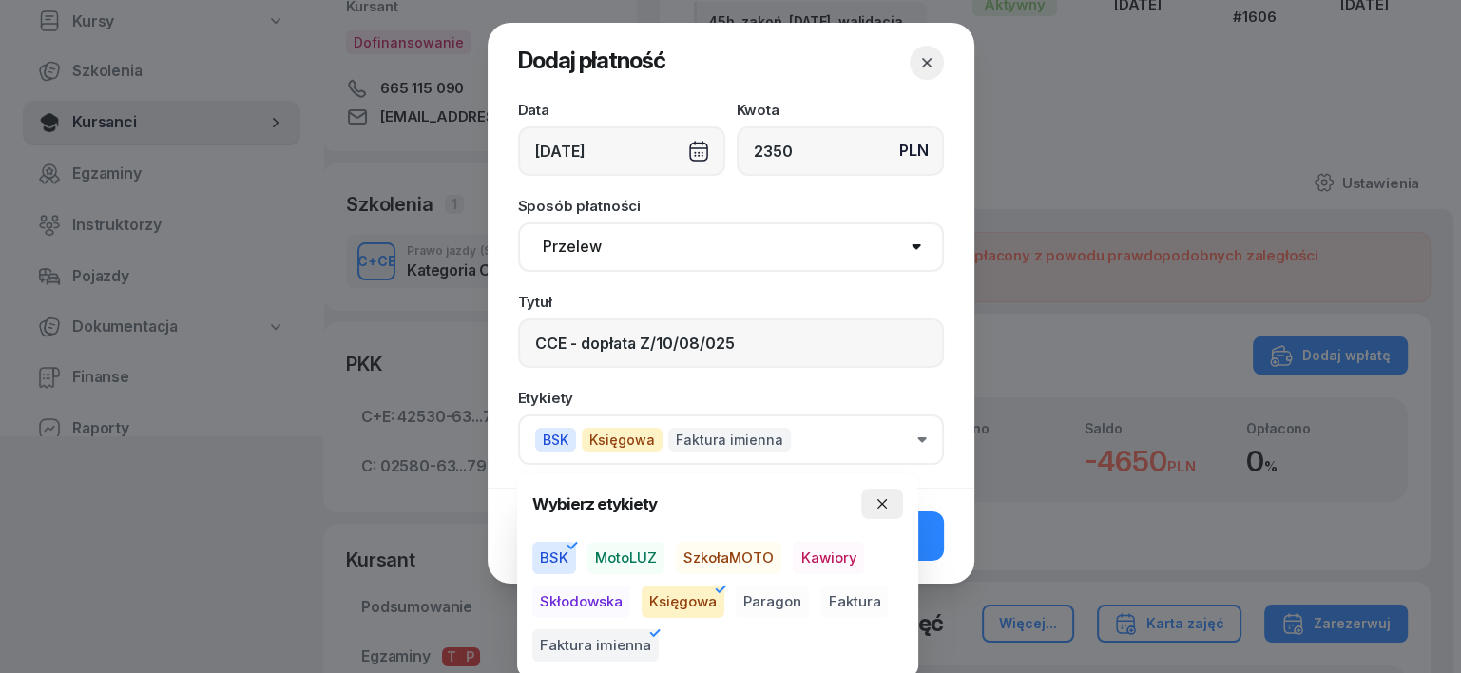
click at [883, 501] on icon "button" at bounding box center [881, 503] width 15 height 15
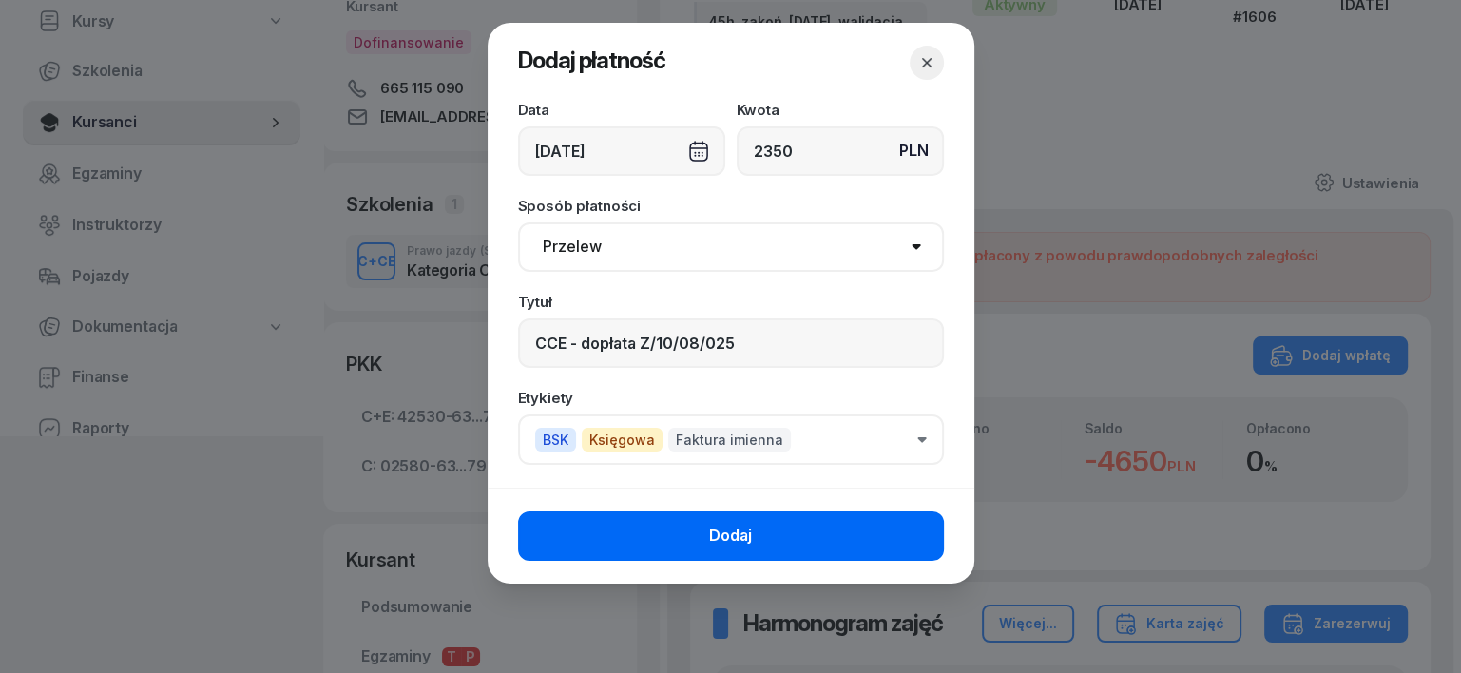
click at [879, 533] on button "Dodaj" at bounding box center [731, 535] width 426 height 49
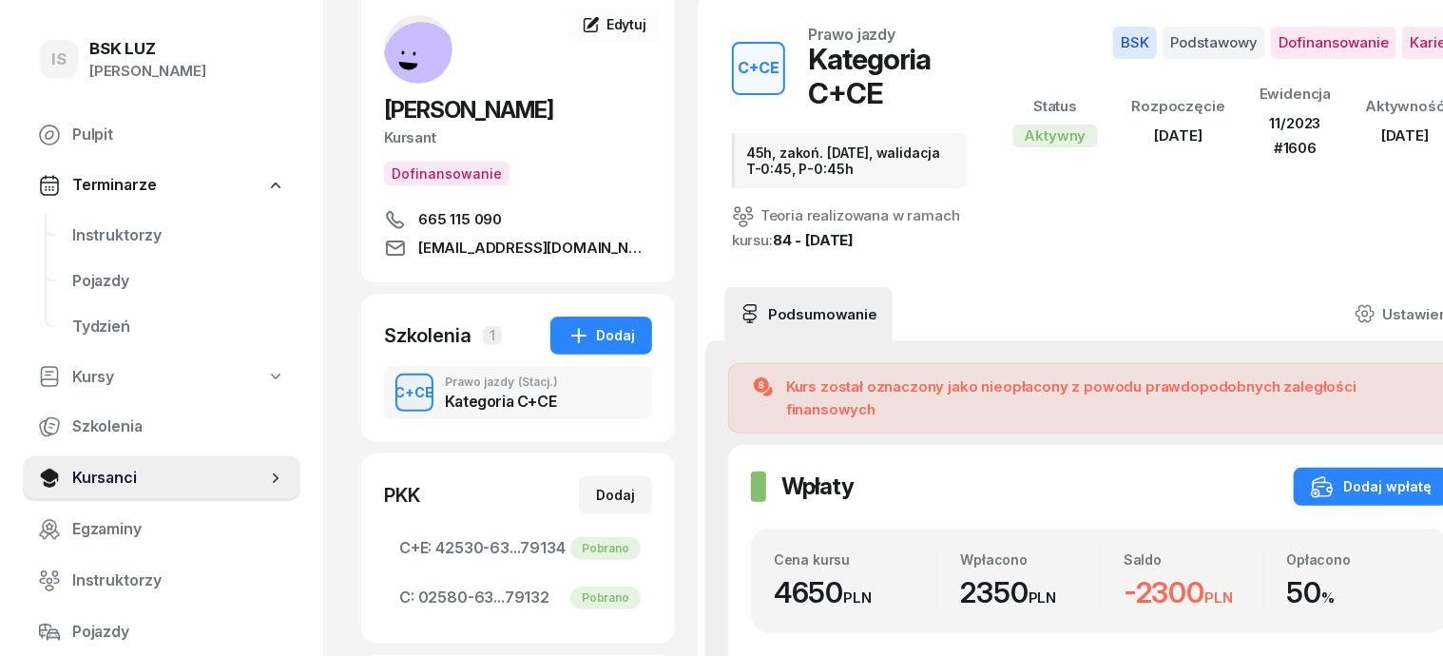
scroll to position [0, 0]
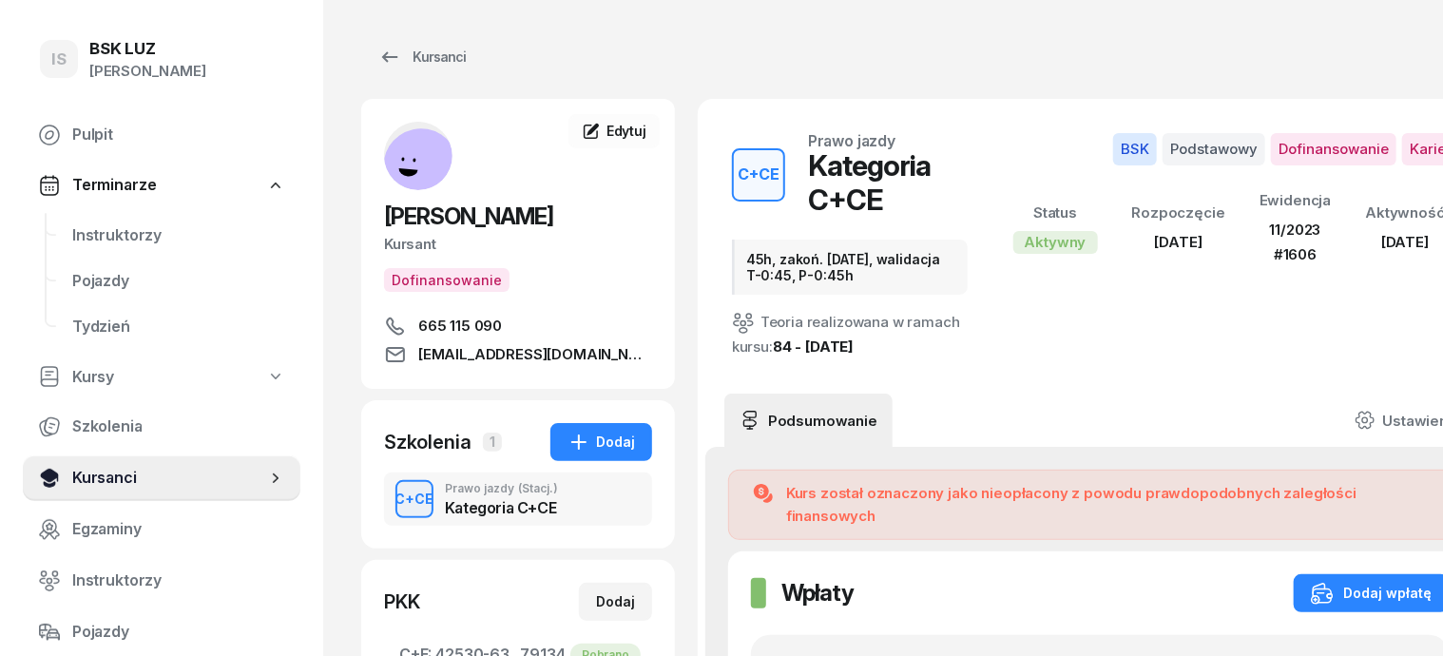
click at [125, 482] on span "Kursanci" at bounding box center [169, 478] width 194 height 25
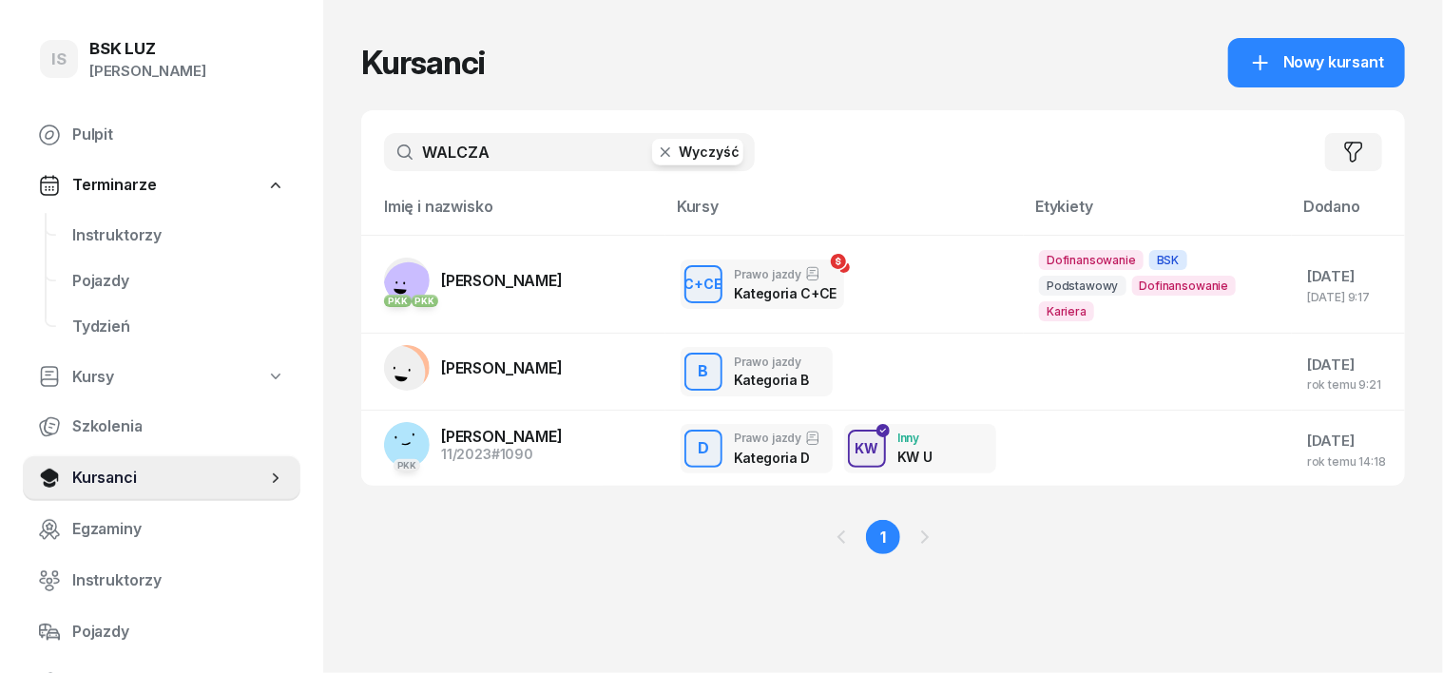
click at [656, 158] on icon "button" at bounding box center [665, 152] width 19 height 19
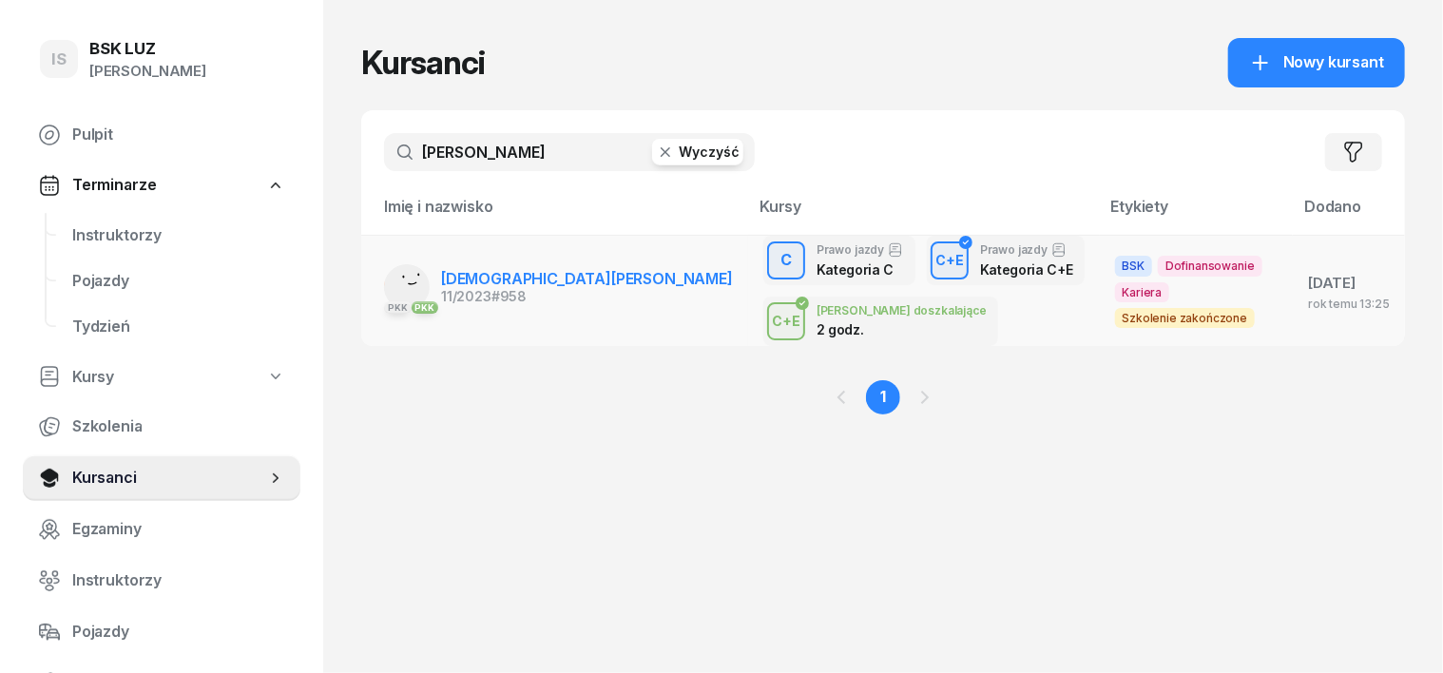
type input "[PERSON_NAME]"
click at [381, 278] on rect at bounding box center [412, 286] width 62 height 62
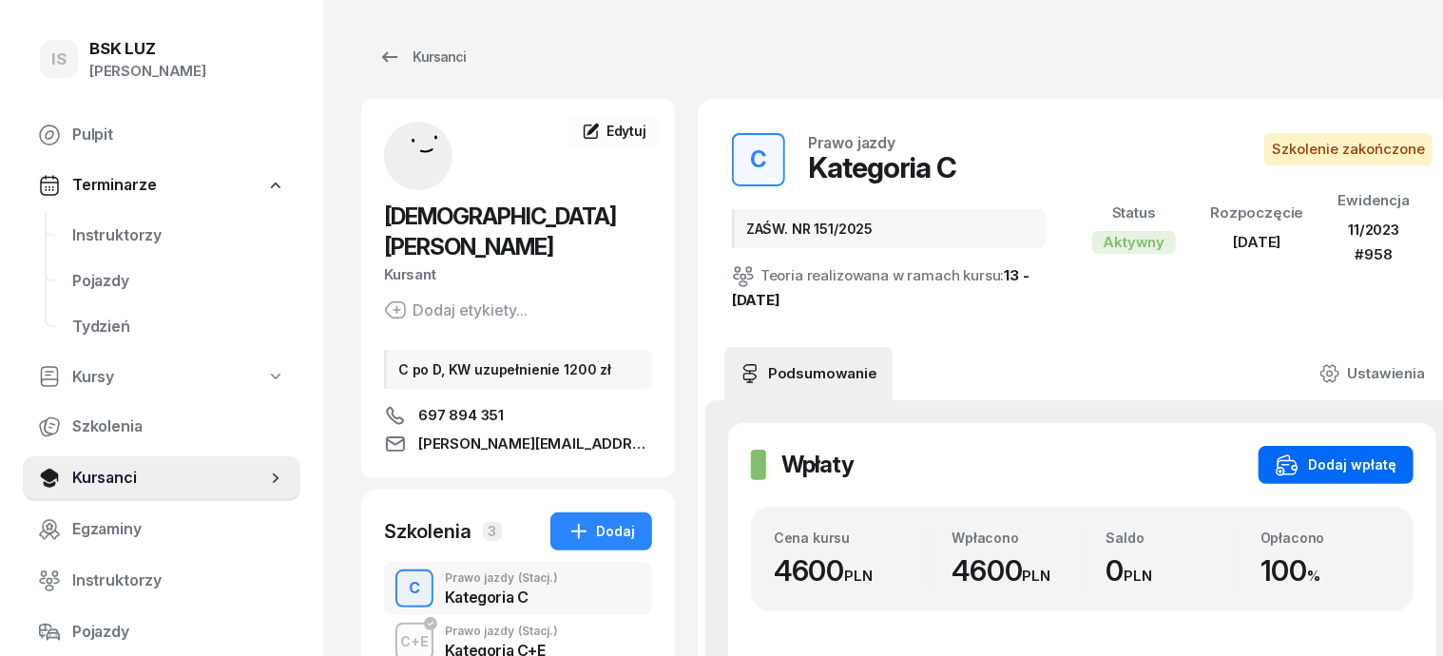
click at [1332, 460] on div "Dodaj wpłatę" at bounding box center [1336, 464] width 121 height 23
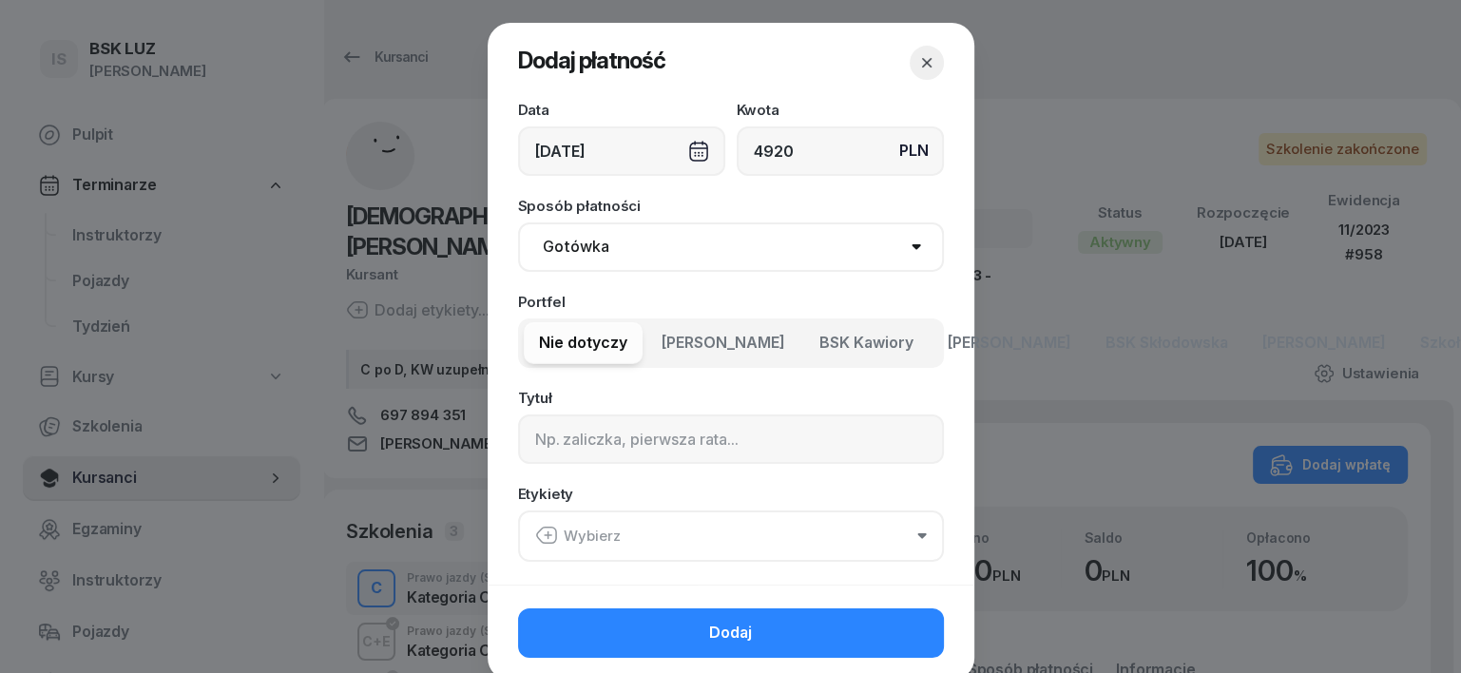
type input "4920"
click at [566, 254] on select "Gotówka Karta Przelew Płatności online BLIK" at bounding box center [731, 246] width 426 height 49
select select "transfer"
click at [518, 222] on select "Gotówka Karta Przelew Płatności online BLIK" at bounding box center [731, 246] width 426 height 49
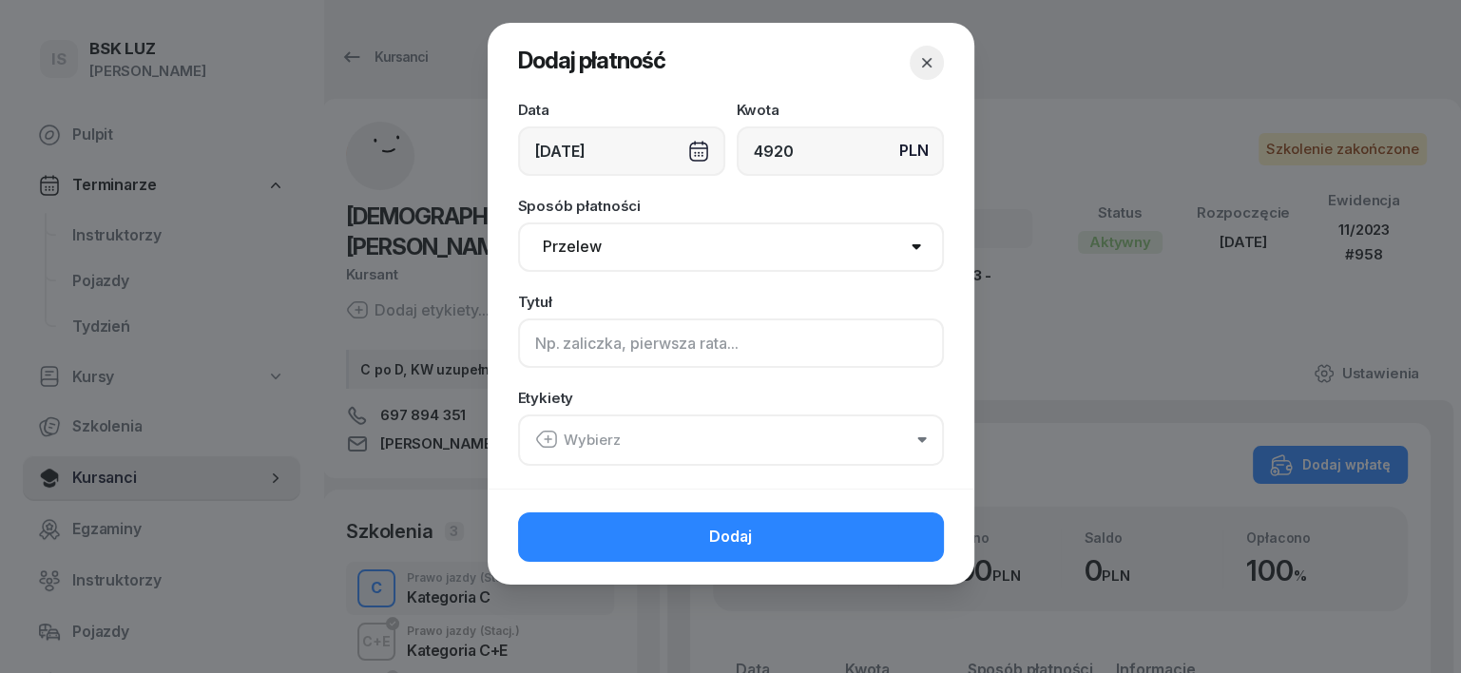
click at [530, 336] on input at bounding box center [731, 342] width 426 height 49
type input "CE"
click at [924, 64] on icon "button" at bounding box center [926, 62] width 19 height 19
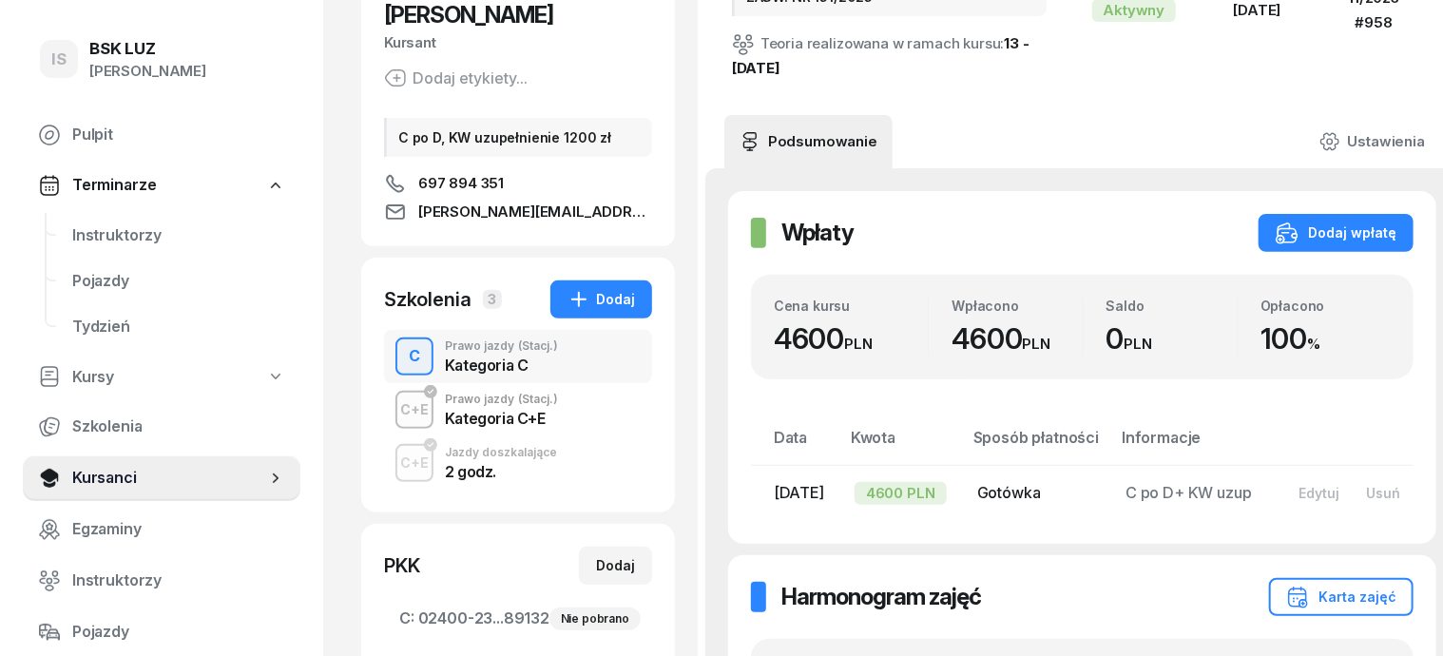
scroll to position [238, 0]
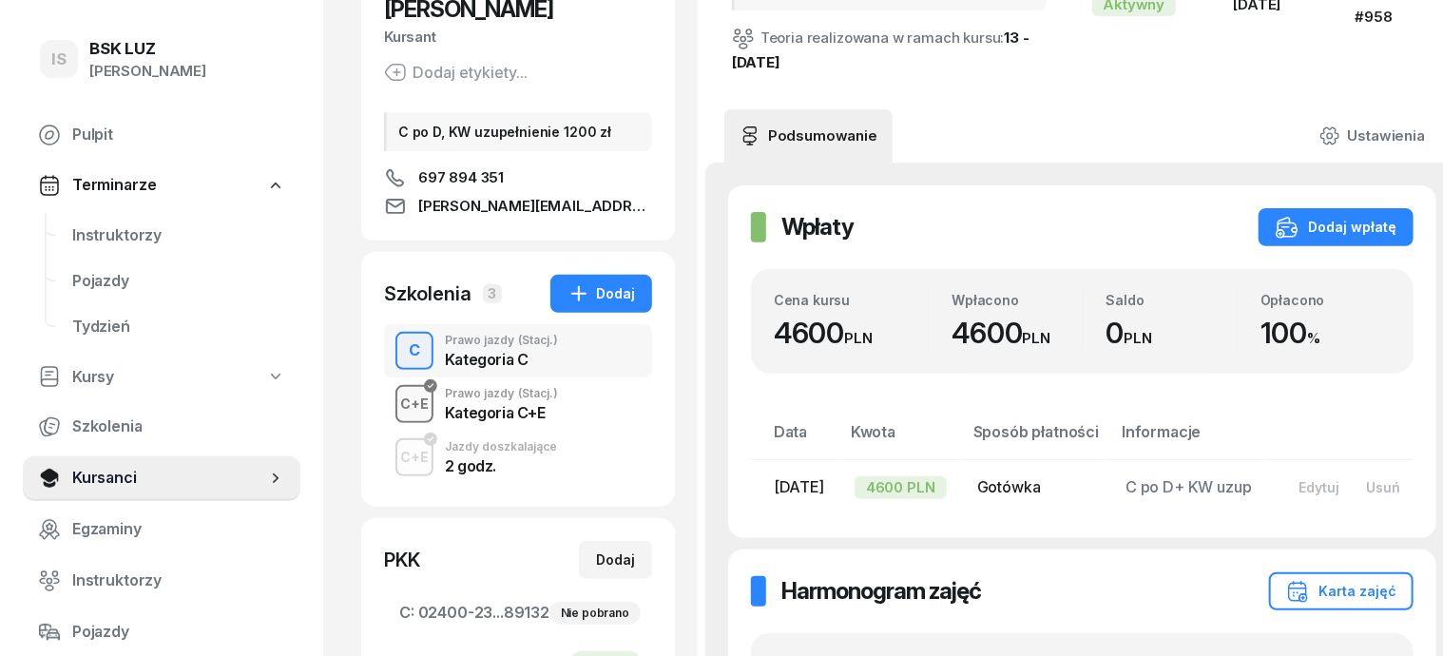
click at [393, 392] on div "C+E" at bounding box center [415, 404] width 44 height 24
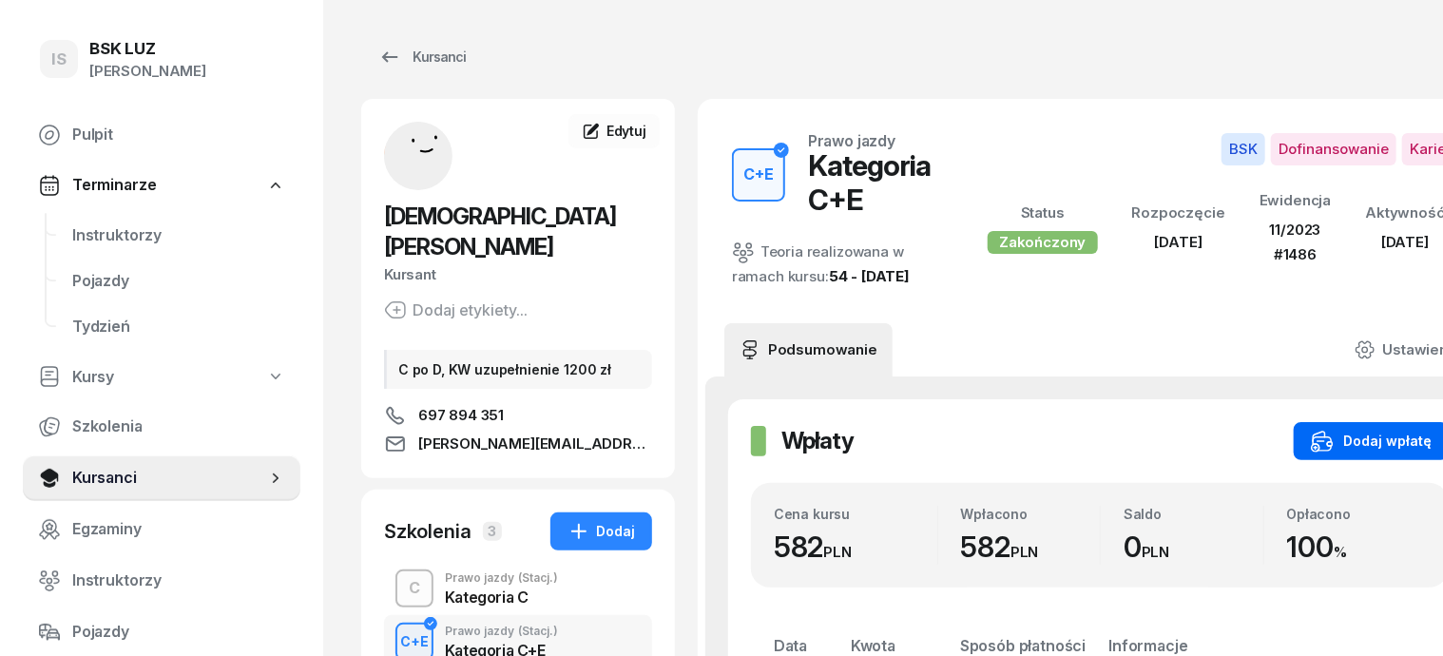
click at [1329, 430] on icon "button" at bounding box center [1322, 441] width 23 height 23
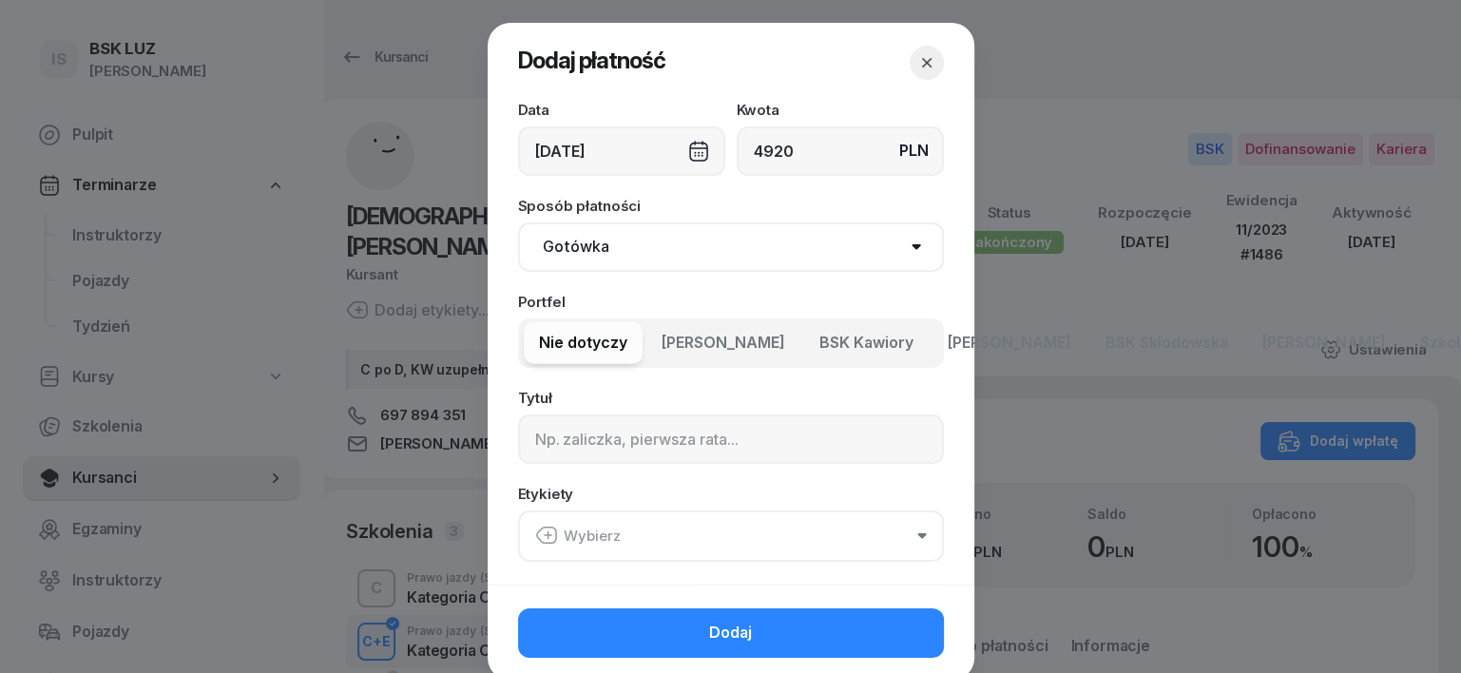
type input "4920"
click at [570, 244] on select "Gotówka Karta Przelew Płatności online BLIK" at bounding box center [731, 246] width 426 height 49
select select "transfer"
click at [518, 222] on select "Gotówka Karta Przelew Płatności online BLIK" at bounding box center [731, 246] width 426 height 49
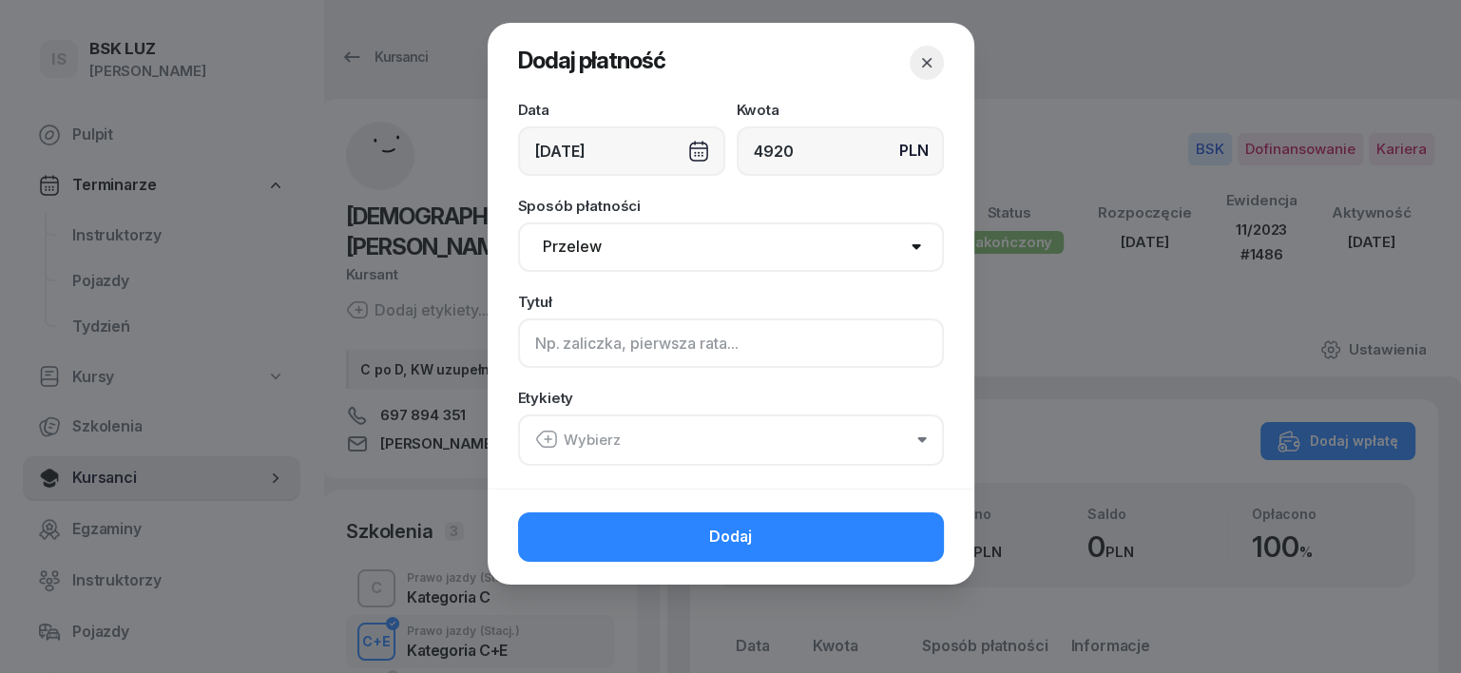
click at [534, 340] on input at bounding box center [731, 342] width 426 height 49
type input "CE - PLUXEE F/5/07/2025 S"
click at [542, 443] on icon "button" at bounding box center [546, 439] width 23 height 23
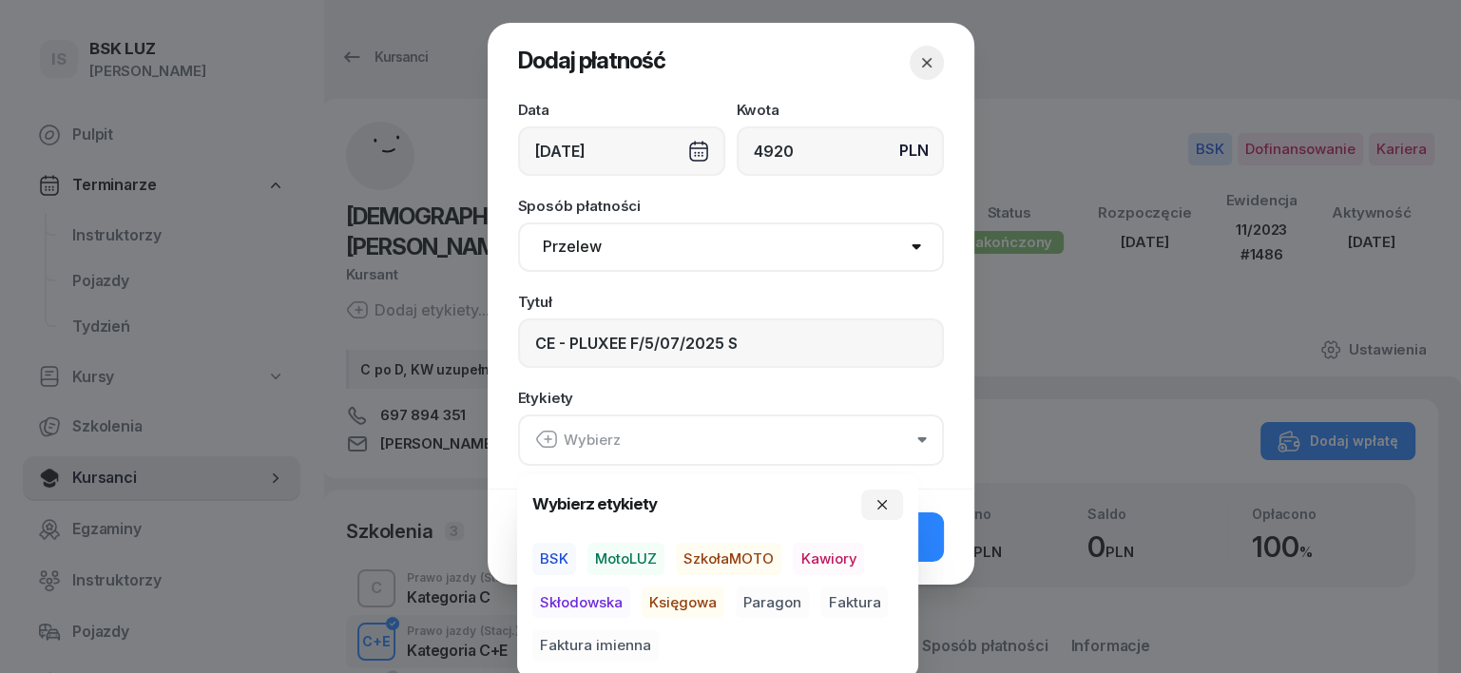
drag, startPoint x: 539, startPoint y: 552, endPoint x: 559, endPoint y: 562, distance: 22.1
click at [540, 555] on span "BSK" at bounding box center [554, 559] width 44 height 32
click at [675, 601] on span "Księgowa" at bounding box center [683, 601] width 83 height 32
click at [858, 601] on span "Faktura" at bounding box center [853, 601] width 67 height 32
click at [882, 498] on icon "button" at bounding box center [881, 503] width 15 height 15
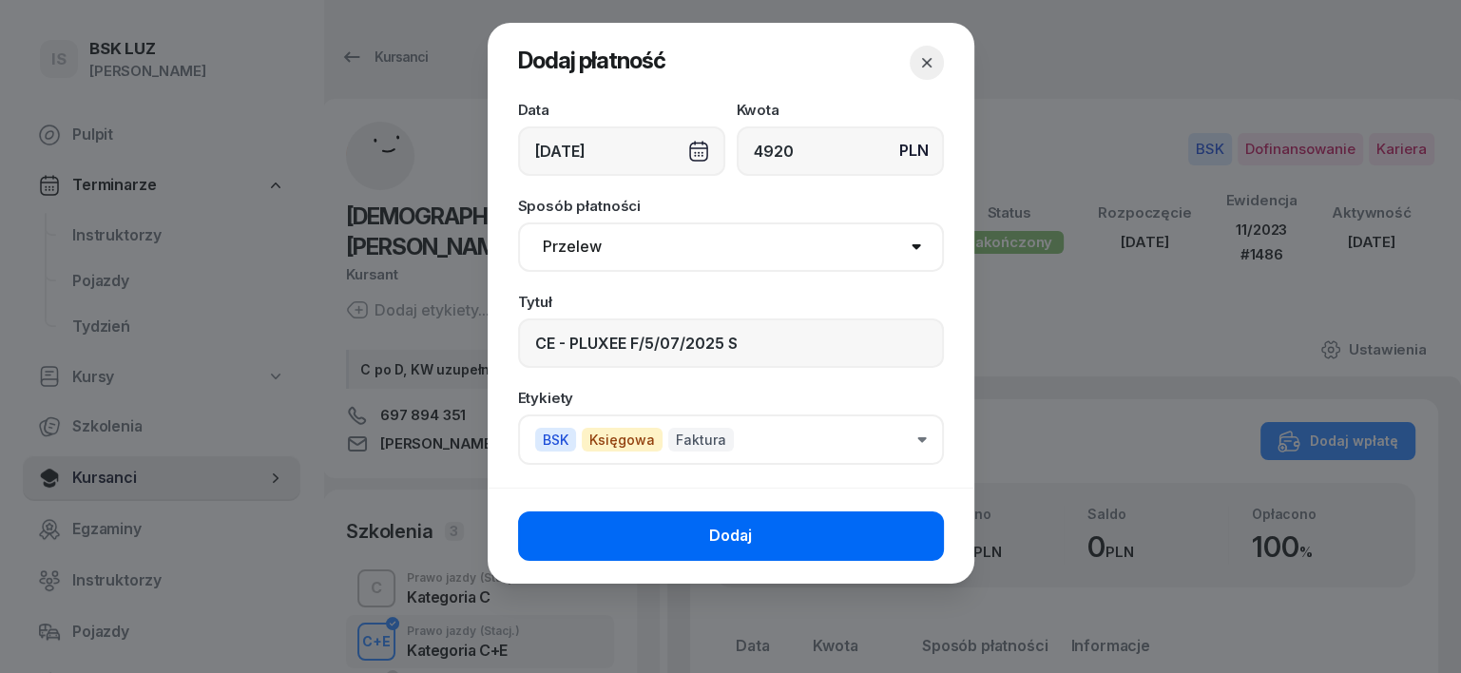
click at [903, 533] on button "Dodaj" at bounding box center [731, 535] width 426 height 49
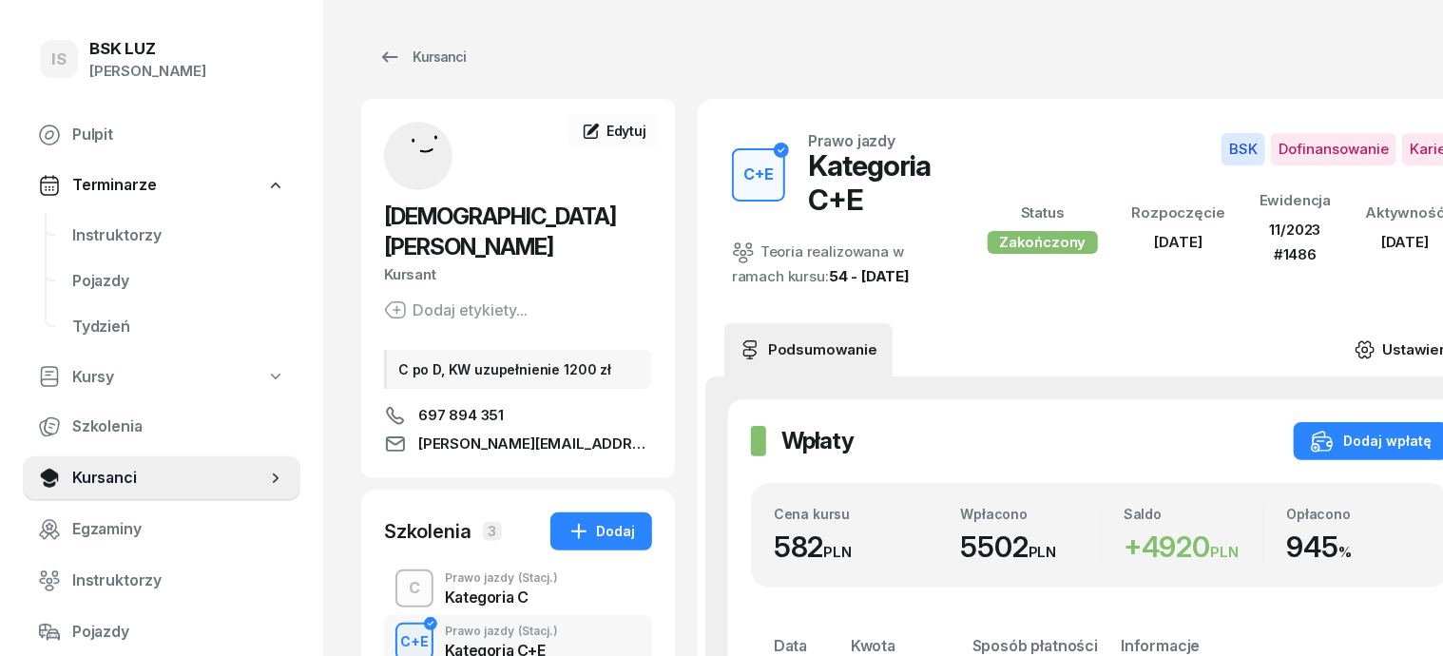
click at [1375, 339] on icon at bounding box center [1364, 349] width 21 height 21
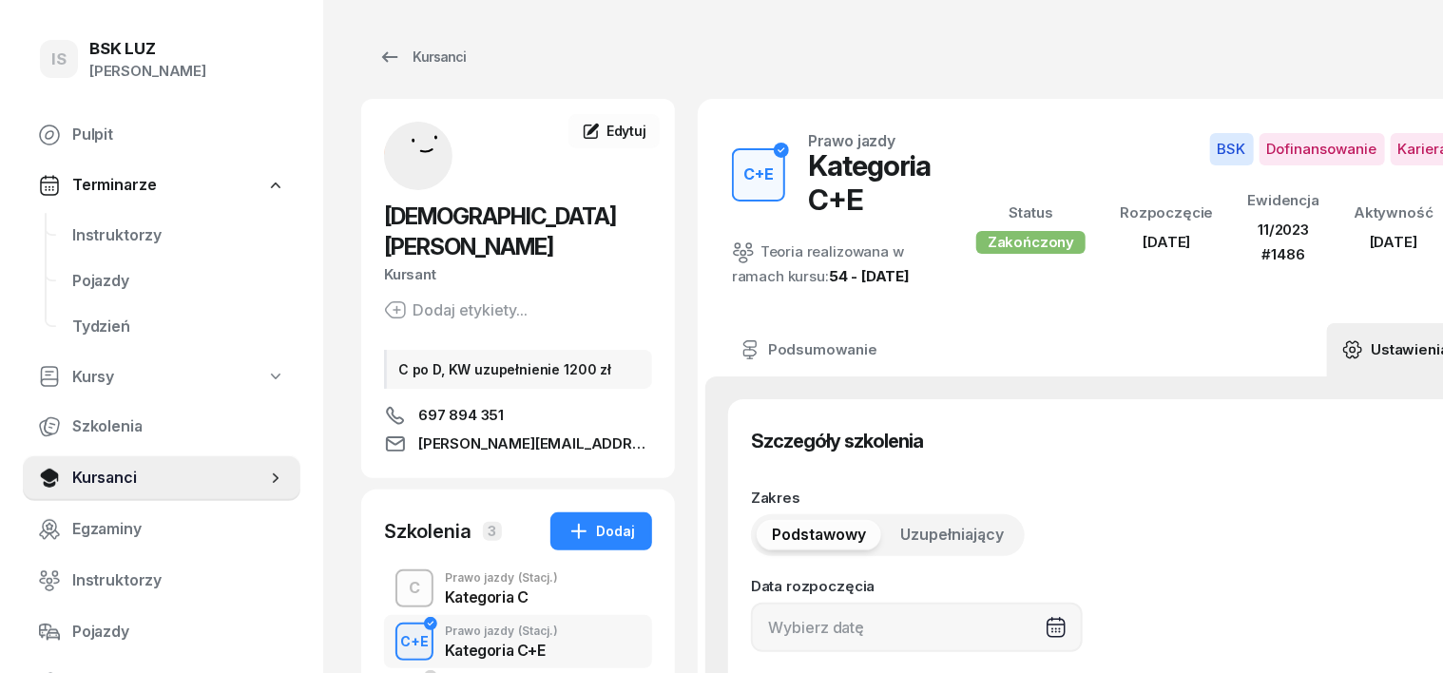
type input "[DATE]"
type input "25"
type input "11/2023"
type input "1486"
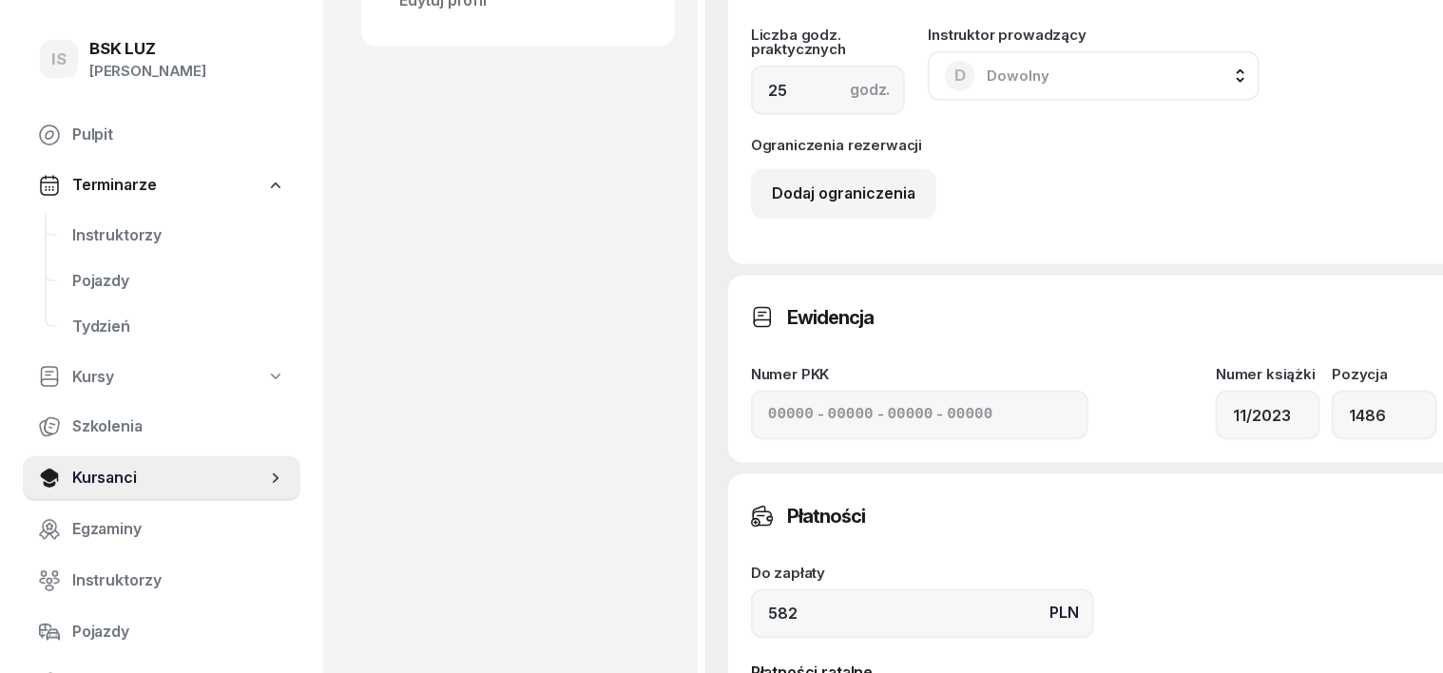
scroll to position [1307, 0]
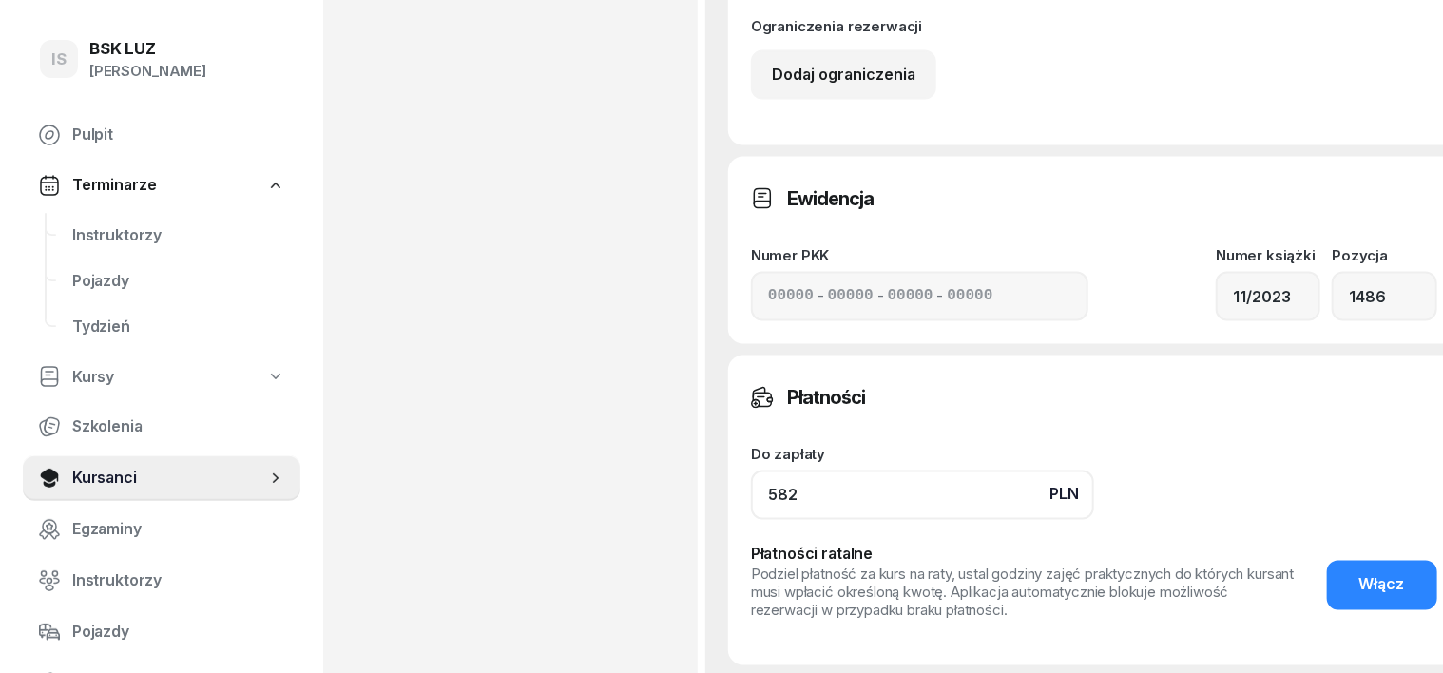
click at [757, 512] on input "582" at bounding box center [922, 494] width 343 height 49
type input "5"
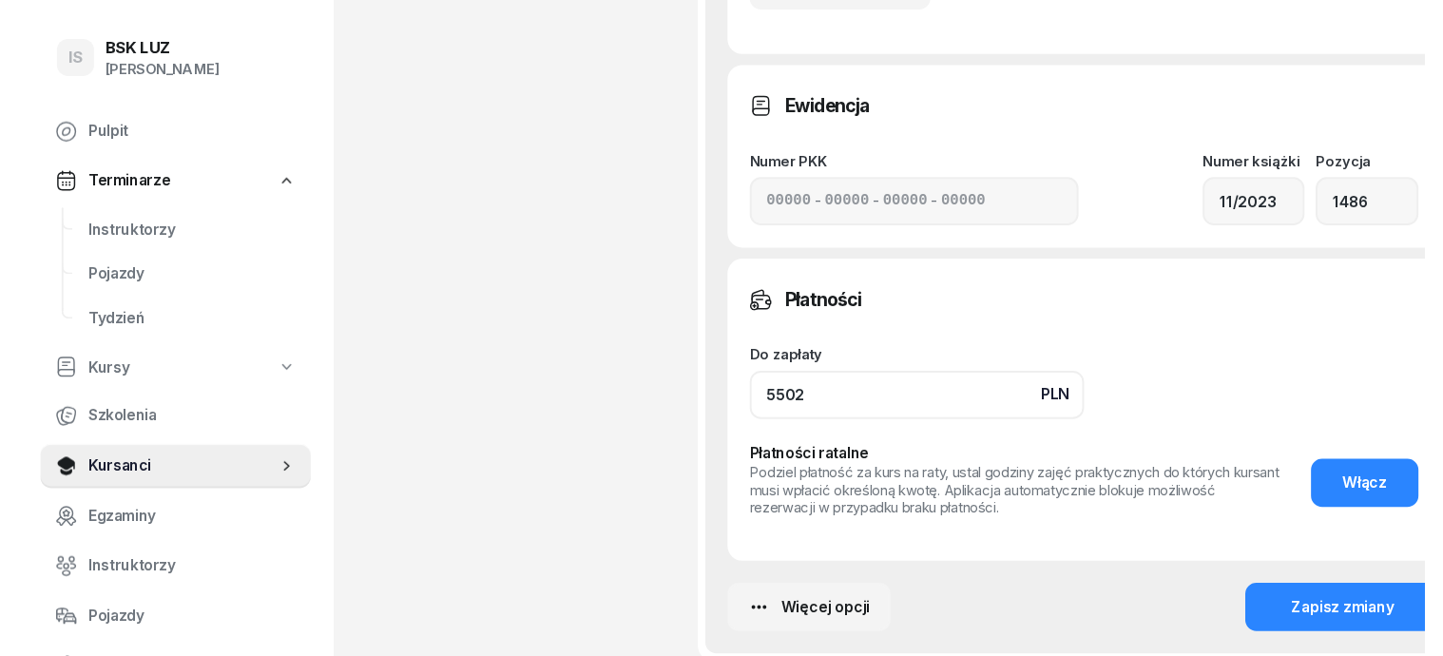
scroll to position [1544, 0]
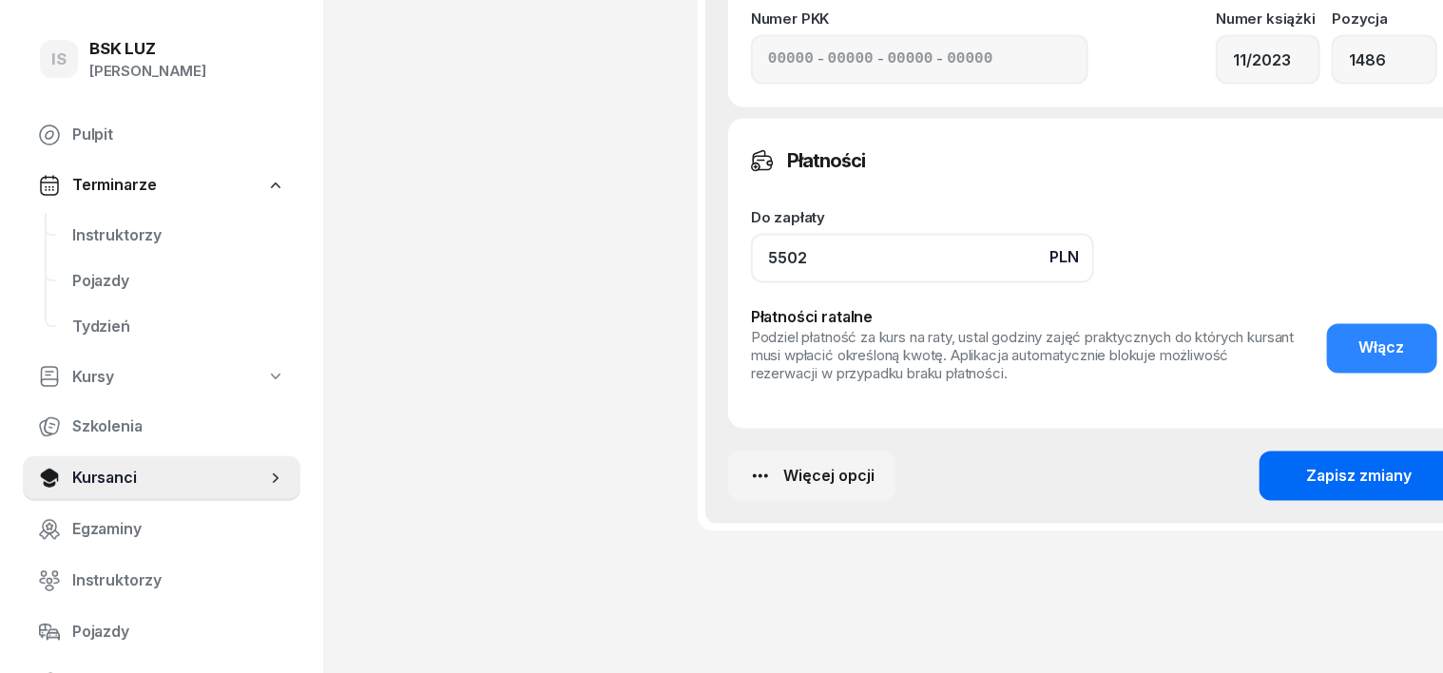
type input "5502"
click at [1288, 480] on button "Zapisz zmiany" at bounding box center [1359, 475] width 201 height 49
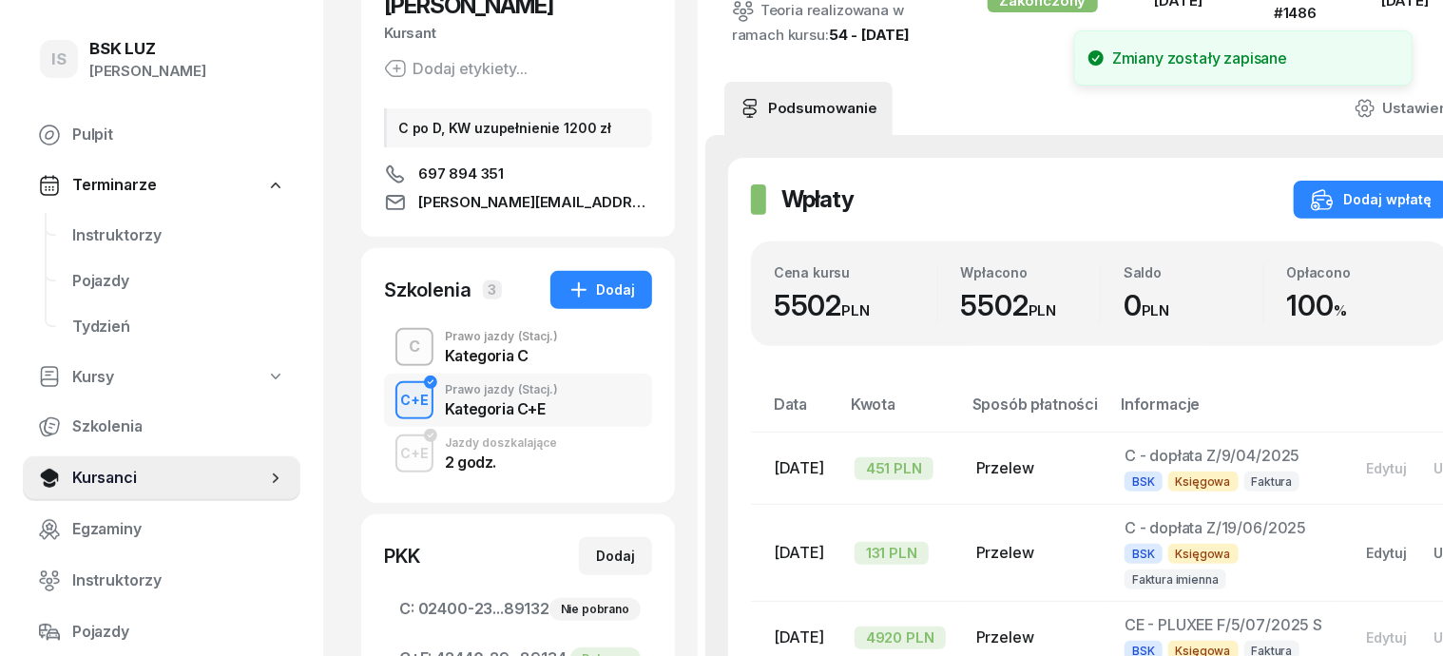
scroll to position [238, 0]
